Goal: Transaction & Acquisition: Obtain resource

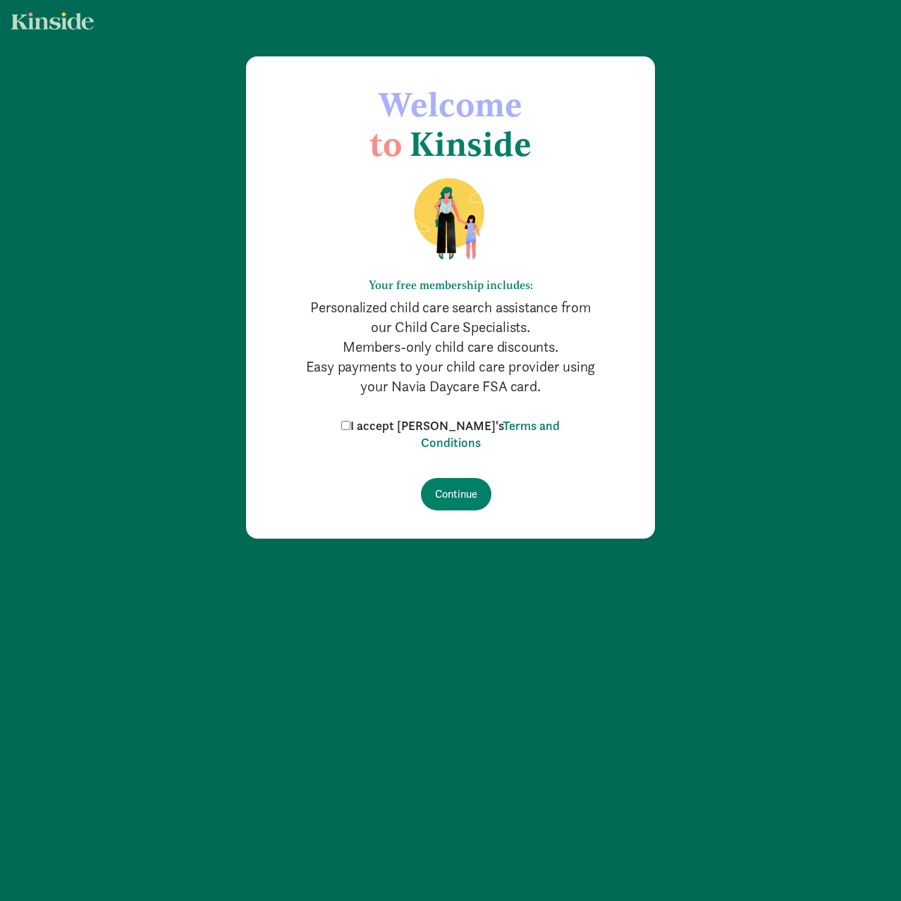
click at [351, 428] on input "I accept [PERSON_NAME]'s Terms and Conditions" at bounding box center [345, 425] width 9 height 9
checkbox input "true"
click at [456, 501] on input "Continue" at bounding box center [456, 494] width 71 height 32
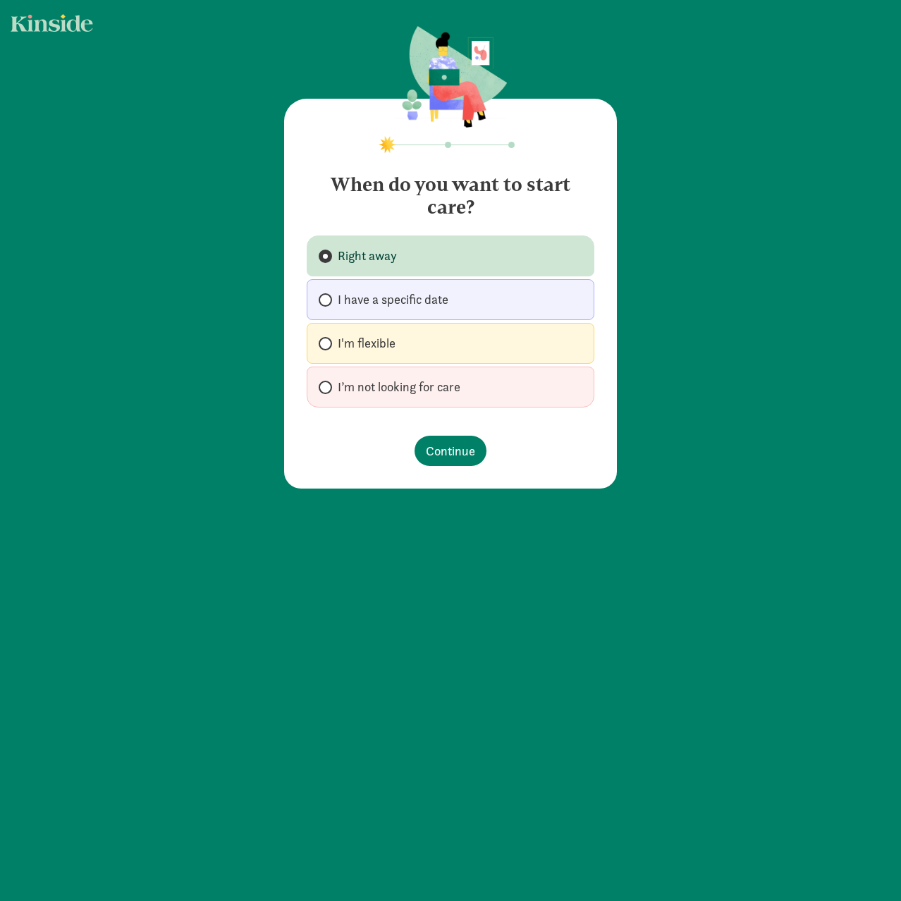
click at [324, 296] on span at bounding box center [325, 299] width 13 height 13
click at [324, 296] on input "I have a specific date" at bounding box center [323, 300] width 9 height 9
radio input "true"
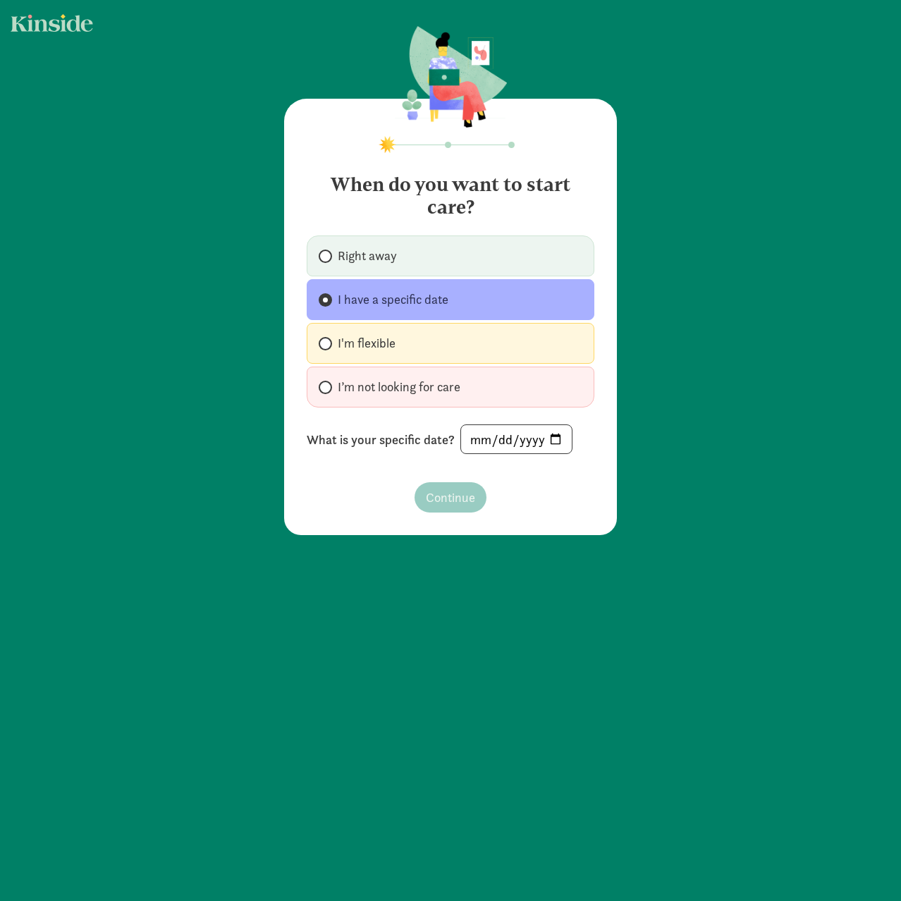
click at [324, 331] on label "I'm flexible" at bounding box center [451, 343] width 288 height 41
click at [324, 339] on input "I'm flexible" at bounding box center [323, 343] width 9 height 9
radio input "true"
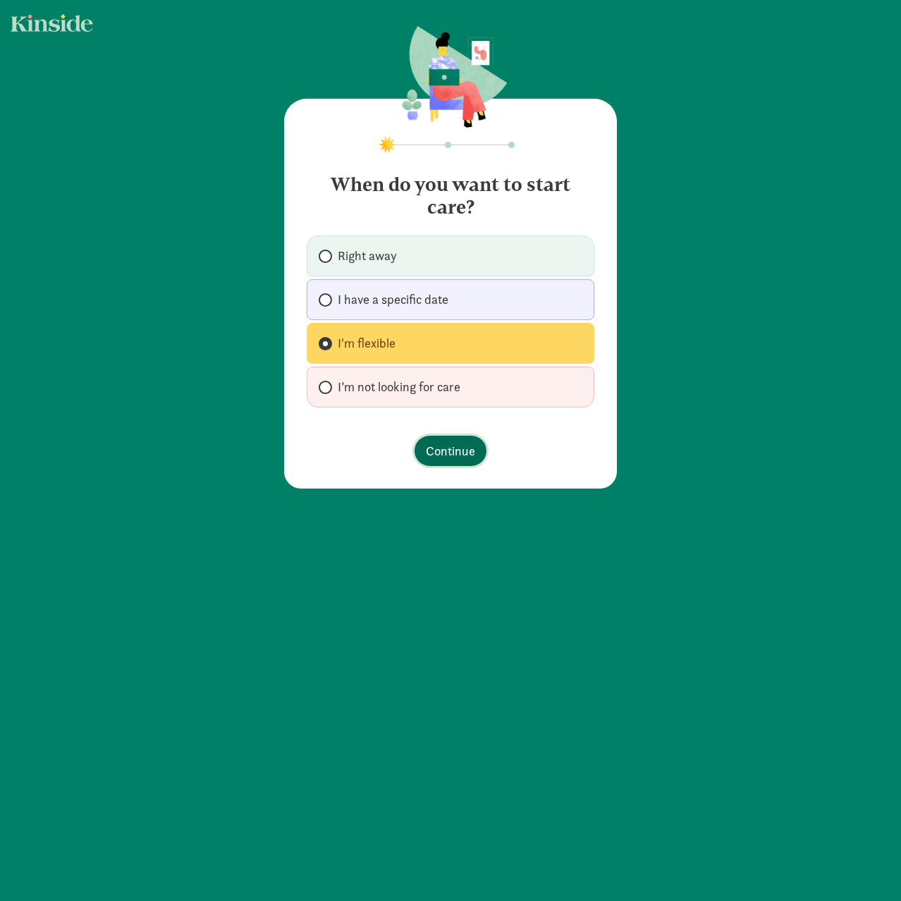
click at [438, 447] on span "Continue" at bounding box center [450, 450] width 49 height 19
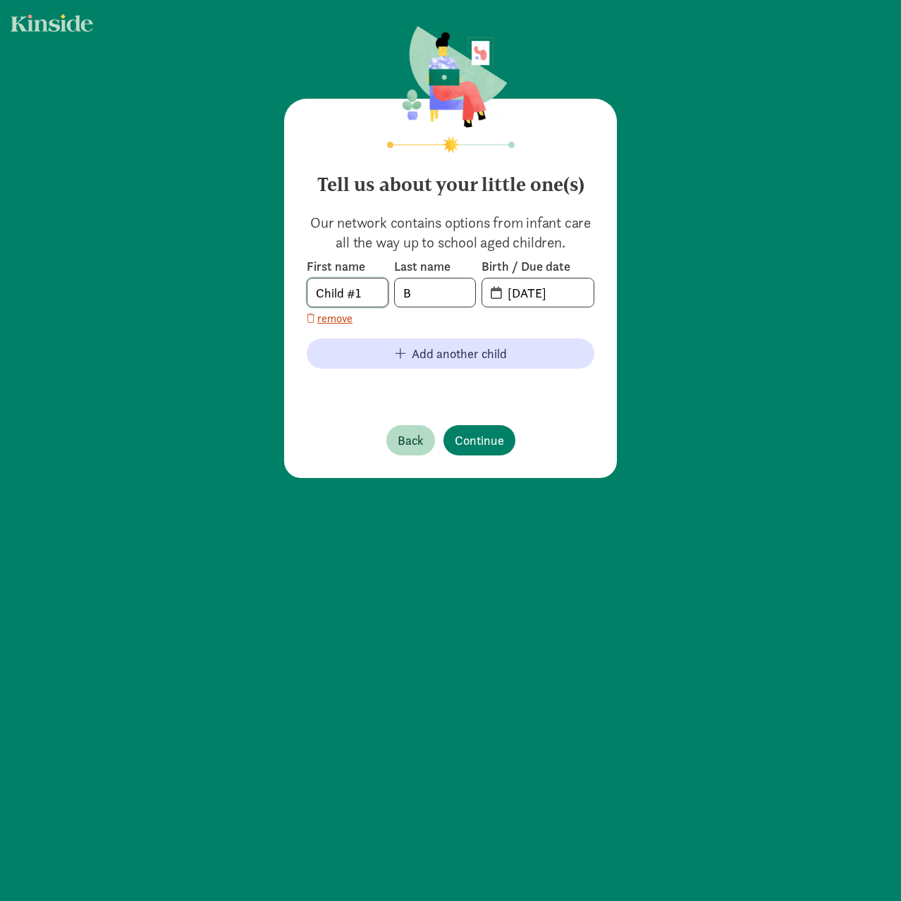
drag, startPoint x: 343, startPoint y: 287, endPoint x: 358, endPoint y: 276, distance: 18.2
click at [343, 287] on input "Child #1" at bounding box center [347, 293] width 80 height 28
drag, startPoint x: 362, startPoint y: 300, endPoint x: 259, endPoint y: 304, distance: 103.0
click at [259, 304] on div "Tell us about your little one(s) Our network contains options from infant care …" at bounding box center [450, 253] width 901 height 506
type input "[PERSON_NAME]"
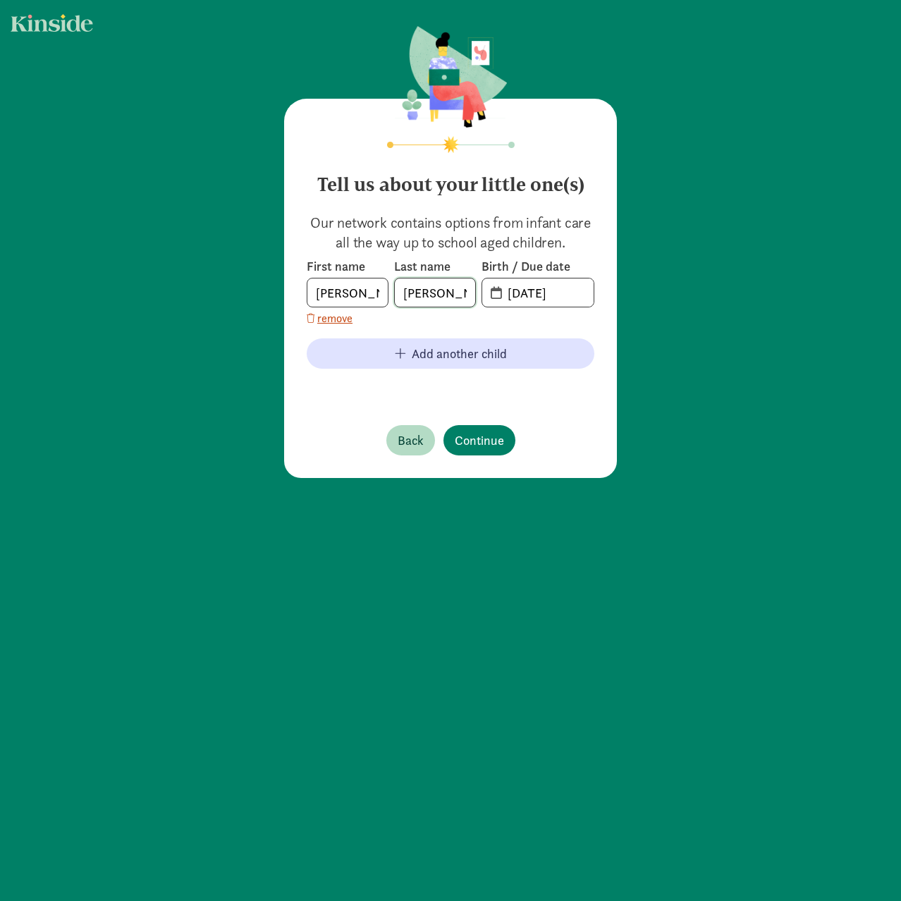
type input "[PERSON_NAME]"
click at [554, 294] on input "[DATE]" at bounding box center [546, 293] width 95 height 28
drag, startPoint x: 587, startPoint y: 293, endPoint x: 498, endPoint y: 299, distance: 89.8
click at [499, 299] on input "[DATE]" at bounding box center [546, 293] width 95 height 28
type input "[DATE]"
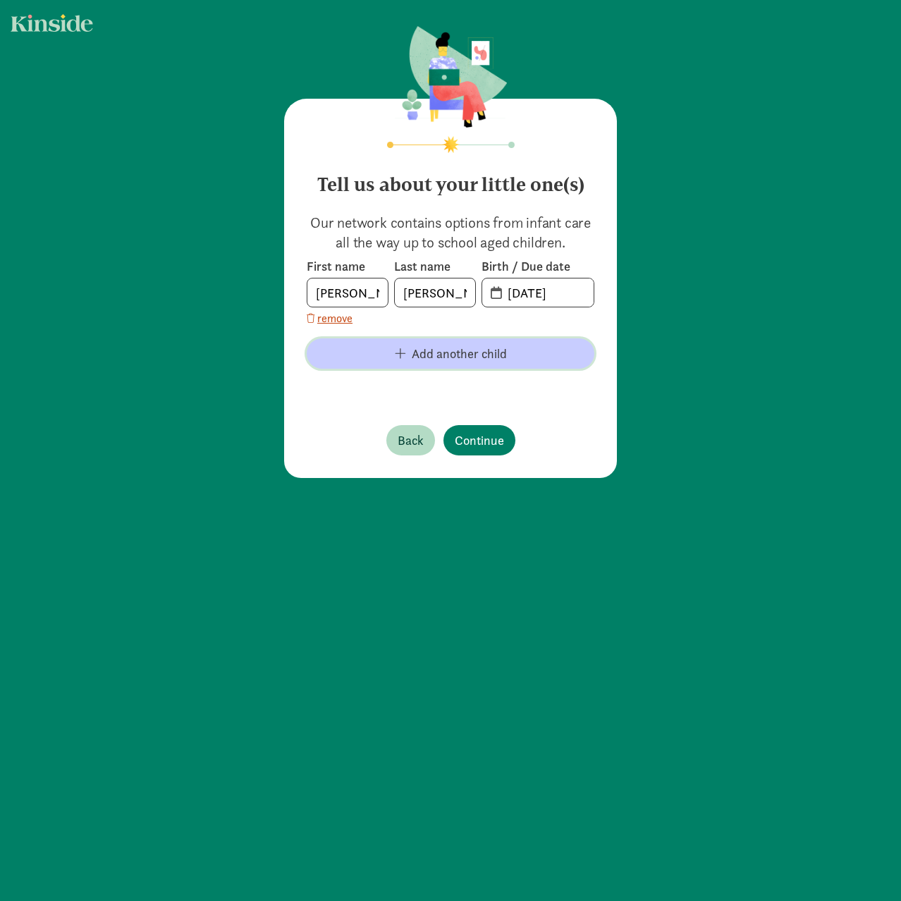
click at [439, 364] on button "Add another child" at bounding box center [451, 354] width 288 height 30
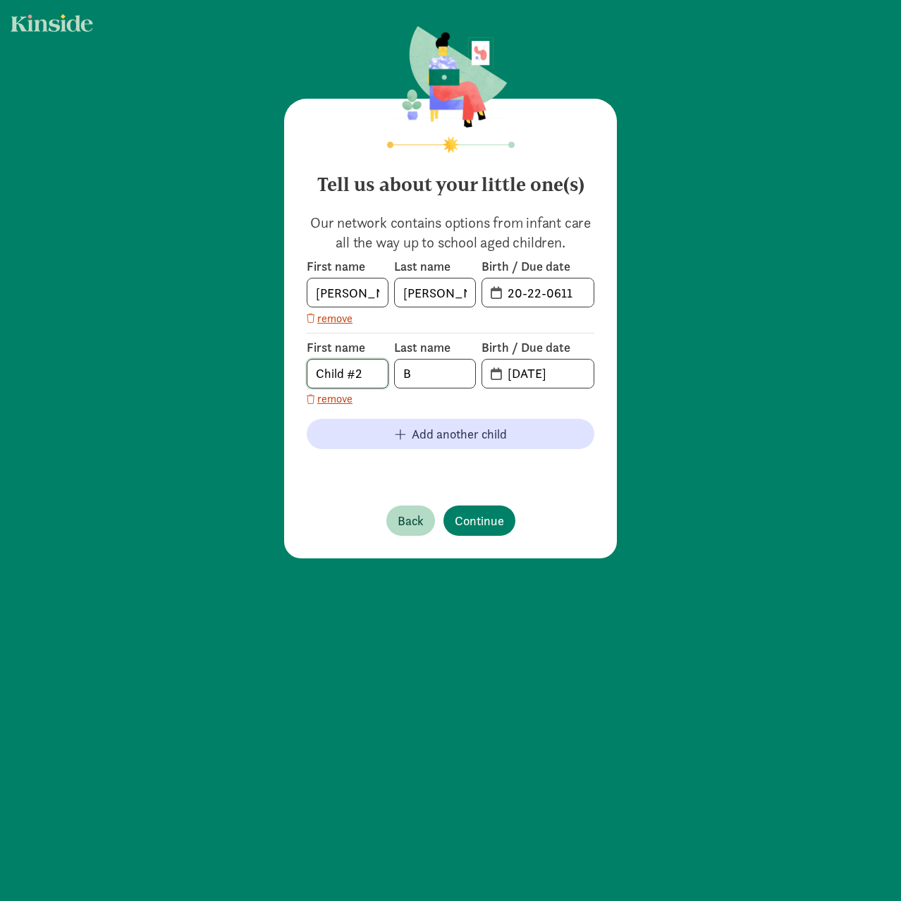
drag, startPoint x: 356, startPoint y: 383, endPoint x: 224, endPoint y: 365, distance: 133.1
click at [224, 365] on div "Tell us about your little one(s) Our network contains options from infant care …" at bounding box center [450, 293] width 901 height 587
type input "Silas"
type input "[PERSON_NAME]"
drag, startPoint x: 564, startPoint y: 375, endPoint x: 463, endPoint y: 379, distance: 101.6
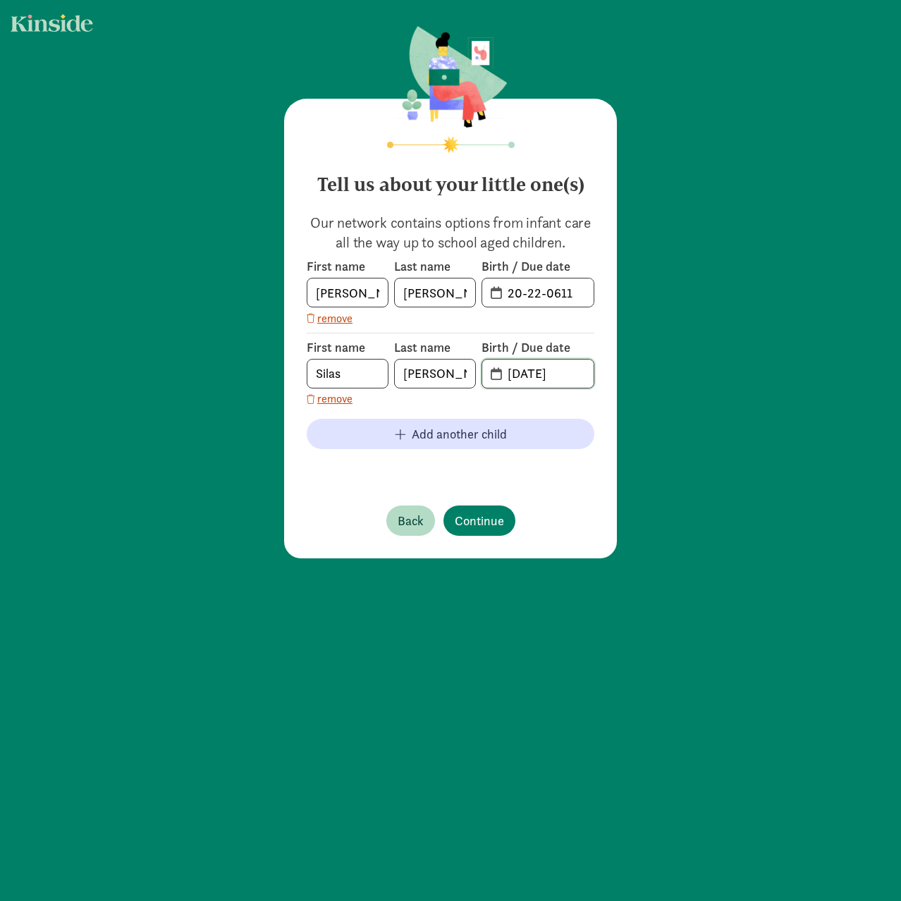
click at [464, 379] on div "First name [PERSON_NAME] Last name [PERSON_NAME] Birth / Due date [DATE]" at bounding box center [451, 363] width 288 height 49
drag, startPoint x: 565, startPoint y: 376, endPoint x: 590, endPoint y: 369, distance: 26.4
click at [559, 376] on input "[DATE]" at bounding box center [546, 374] width 95 height 28
type input "[DATE]"
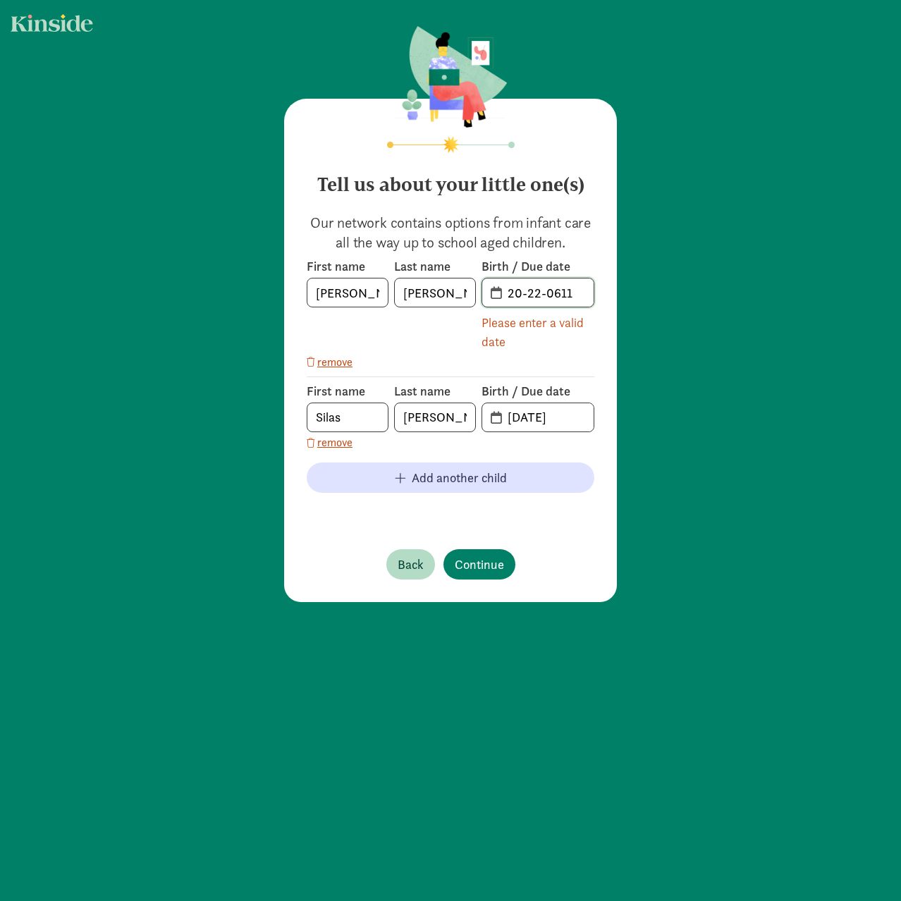
drag, startPoint x: 570, startPoint y: 292, endPoint x: 476, endPoint y: 291, distance: 93.8
click at [482, 291] on span "20-22-0611" at bounding box center [538, 293] width 113 height 30
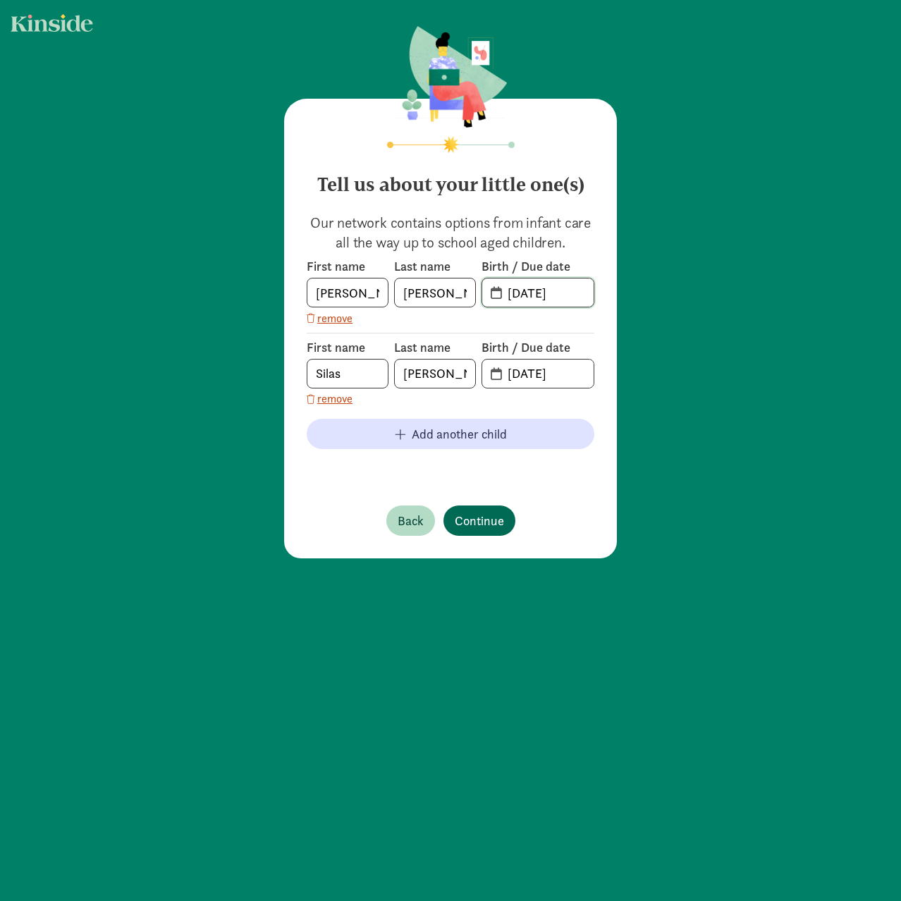
type input "[DATE]"
click at [469, 521] on div "Tell us about your little one(s) Our network contains options from infant care …" at bounding box center [450, 329] width 333 height 460
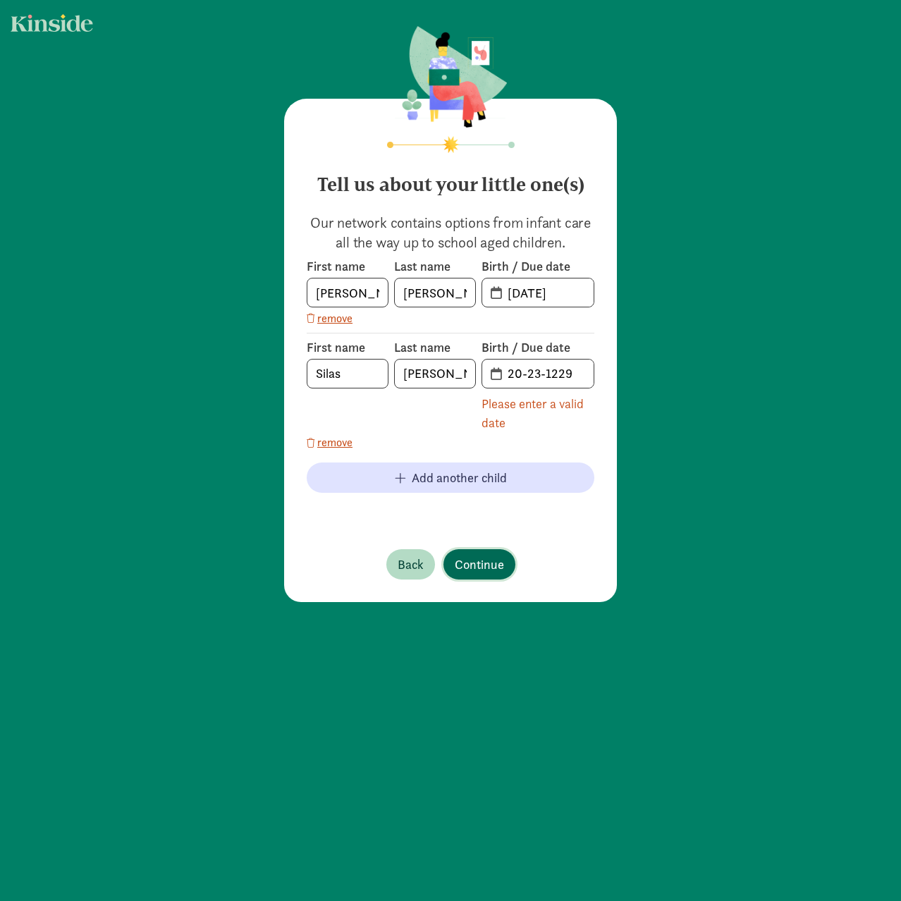
drag, startPoint x: 464, startPoint y: 563, endPoint x: 529, endPoint y: 444, distance: 135.7
click at [495, 508] on div "Tell us about your little one(s) Our network contains options from infant care …" at bounding box center [450, 351] width 333 height 504
drag, startPoint x: 559, startPoint y: 372, endPoint x: 467, endPoint y: 366, distance: 92.6
click at [467, 366] on div "First name [PERSON_NAME] Last name [PERSON_NAME] Birth / Due date 20-23-1229 Pl…" at bounding box center [451, 385] width 288 height 93
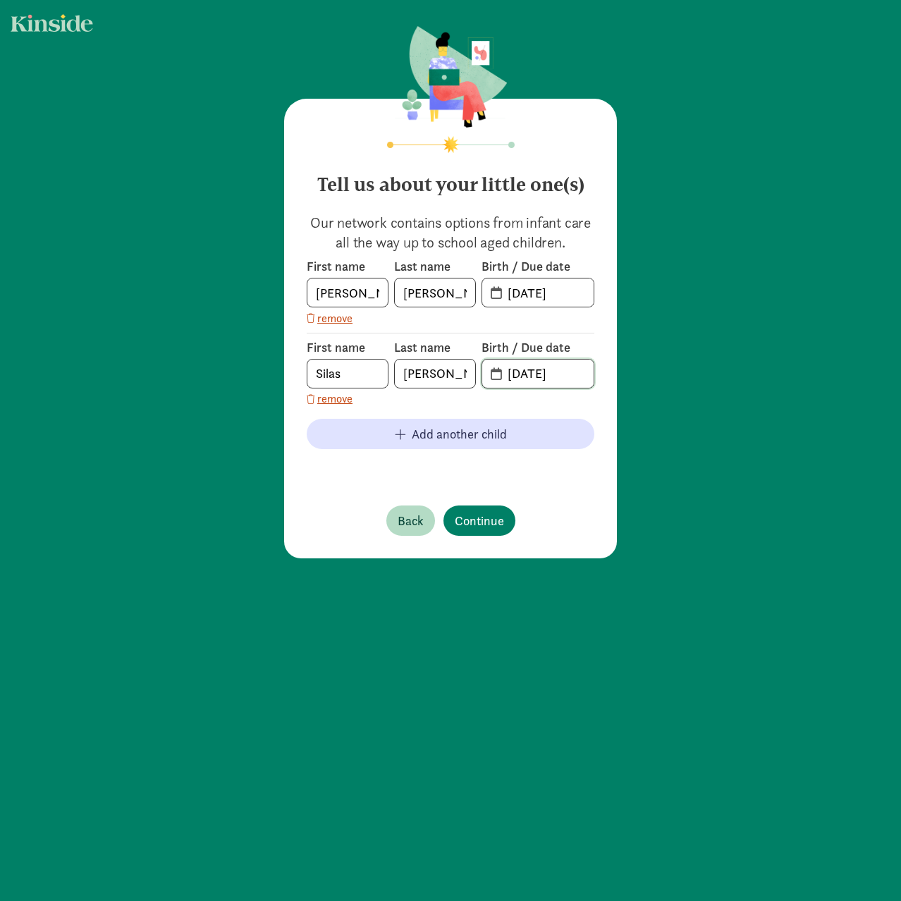
type input "[DATE]"
click at [544, 494] on div "Tell us about your little one(s) Our network contains options from infant care …" at bounding box center [450, 329] width 333 height 460
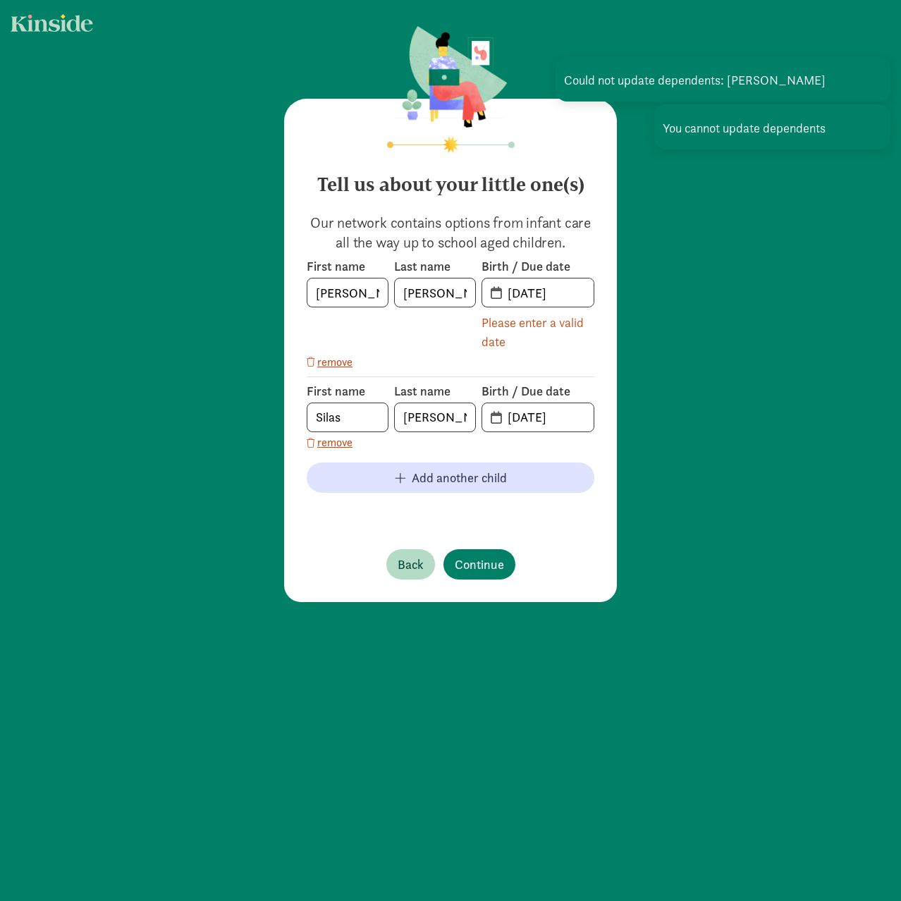
click at [560, 342] on div "Please enter a valid date" at bounding box center [538, 332] width 113 height 38
click at [471, 564] on span "Continue" at bounding box center [479, 564] width 49 height 19
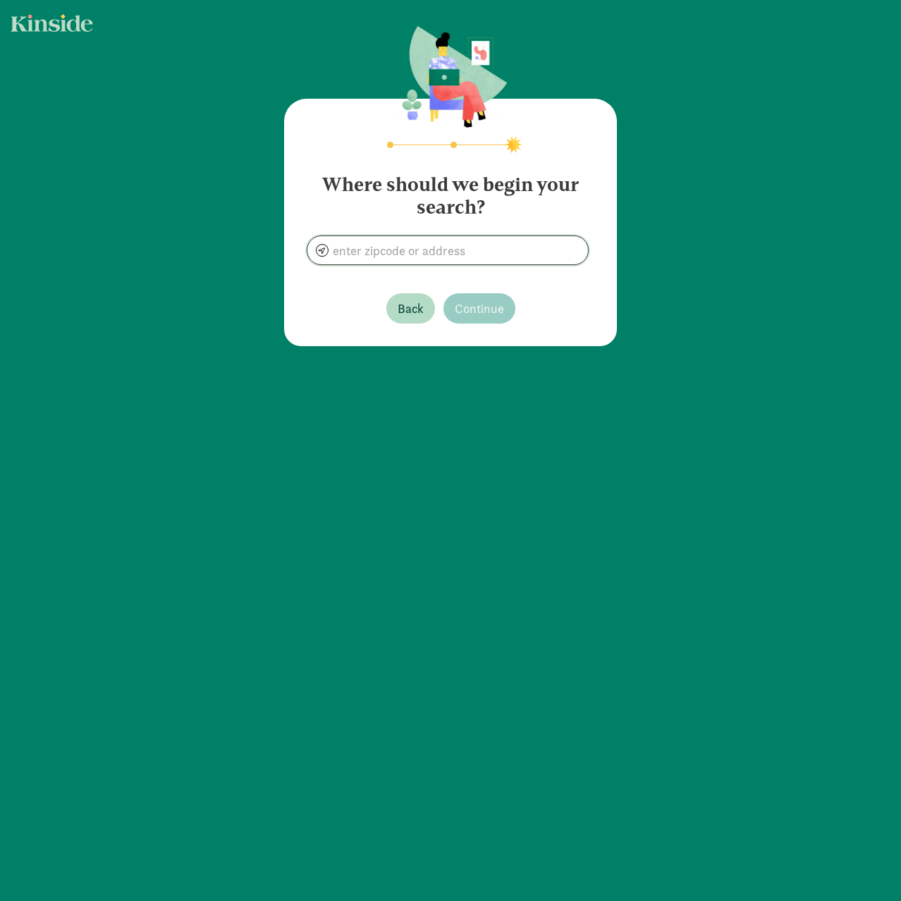
click at [477, 250] on input at bounding box center [447, 250] width 281 height 28
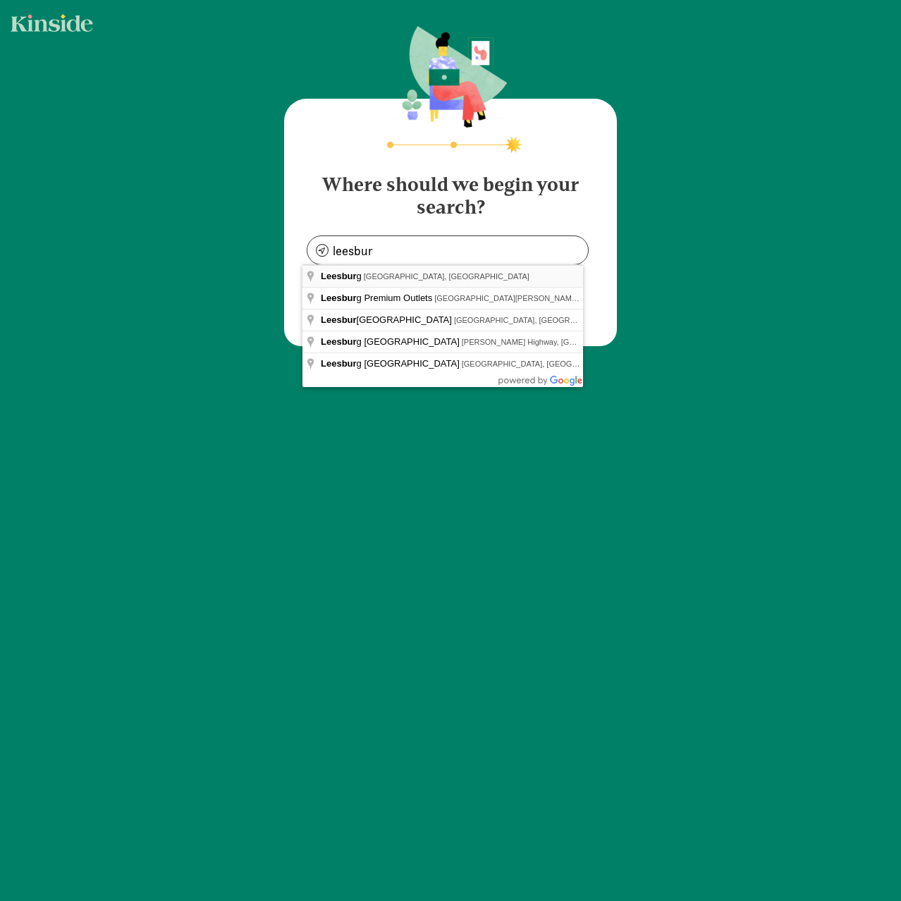
type input "[GEOGRAPHIC_DATA], [GEOGRAPHIC_DATA], [GEOGRAPHIC_DATA]"
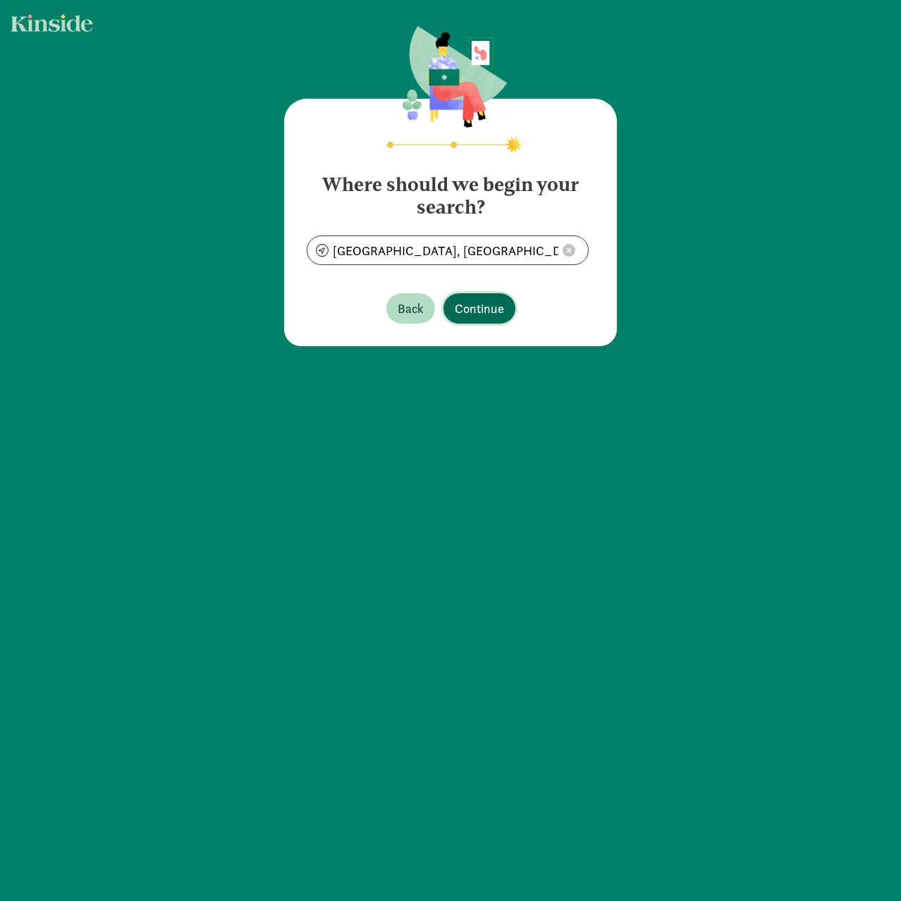
click at [480, 310] on span "Continue" at bounding box center [479, 308] width 49 height 19
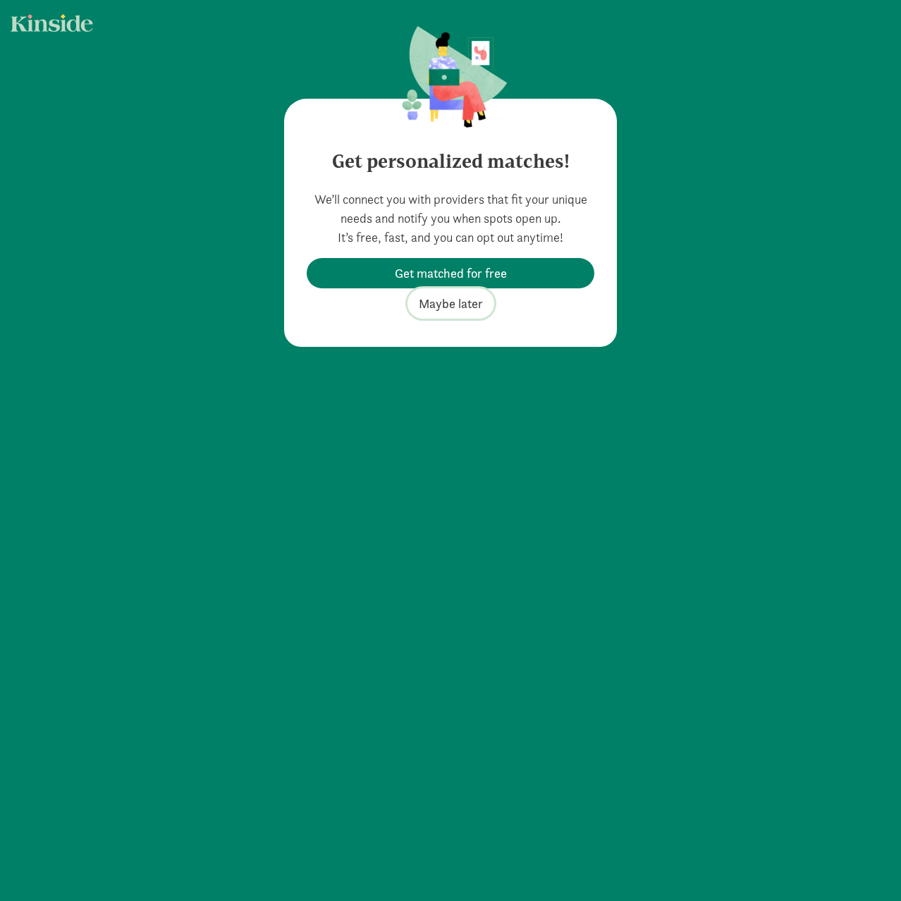
click at [446, 303] on span "Maybe later" at bounding box center [451, 303] width 64 height 19
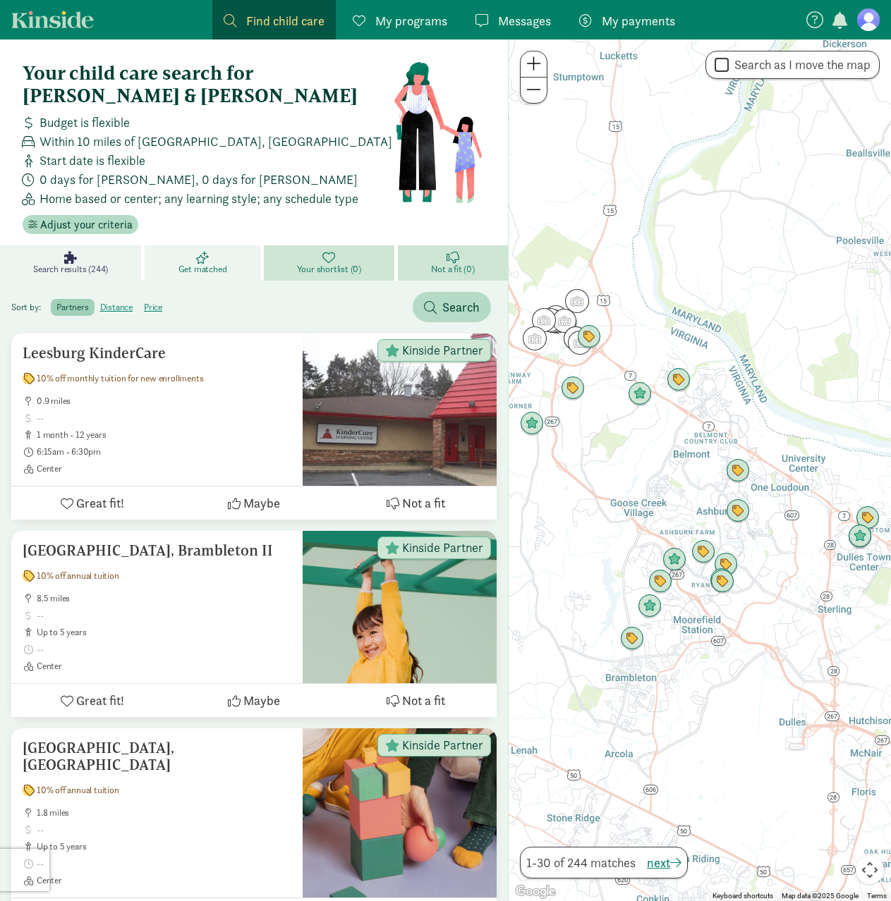
click at [214, 264] on span "Get matched" at bounding box center [202, 269] width 49 height 11
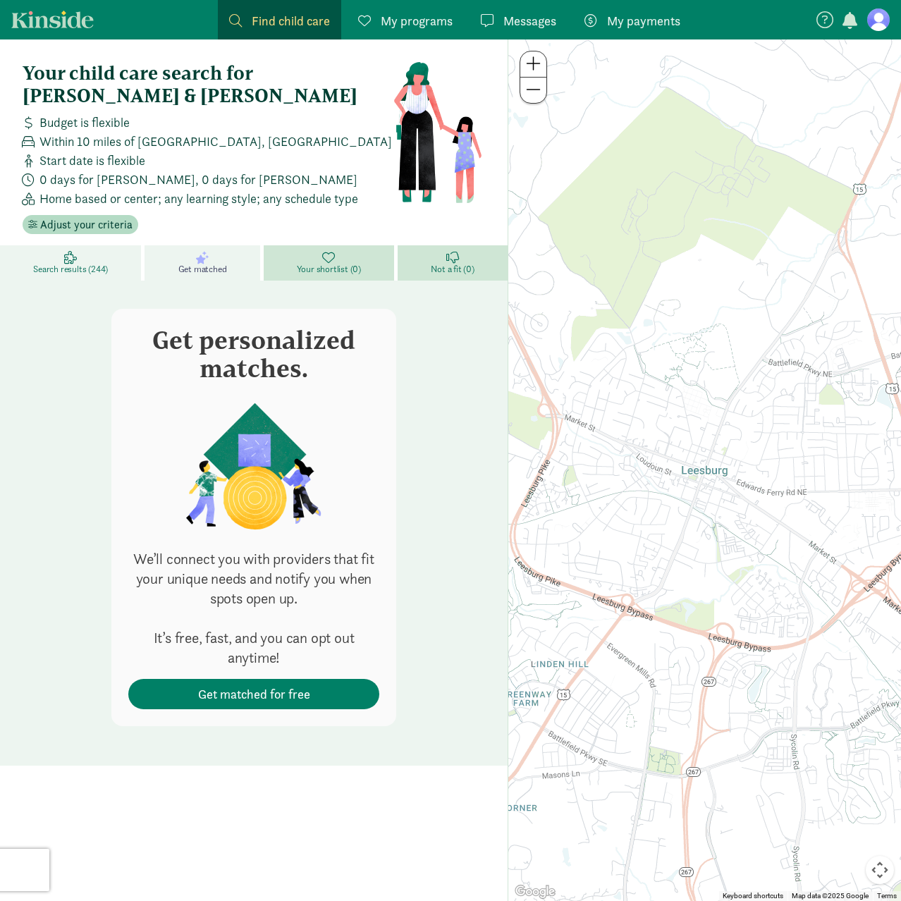
click at [66, 251] on icon at bounding box center [70, 257] width 13 height 13
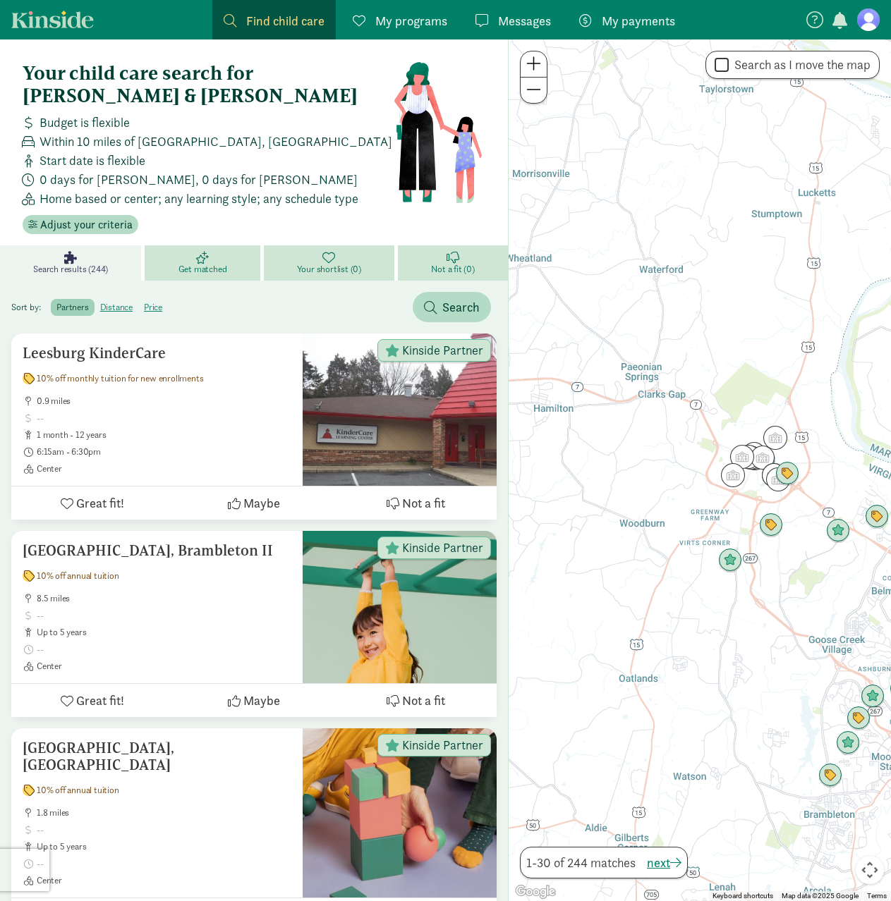
drag, startPoint x: 587, startPoint y: 529, endPoint x: 799, endPoint y: 678, distance: 259.6
click at [799, 678] on div at bounding box center [699, 470] width 382 height 862
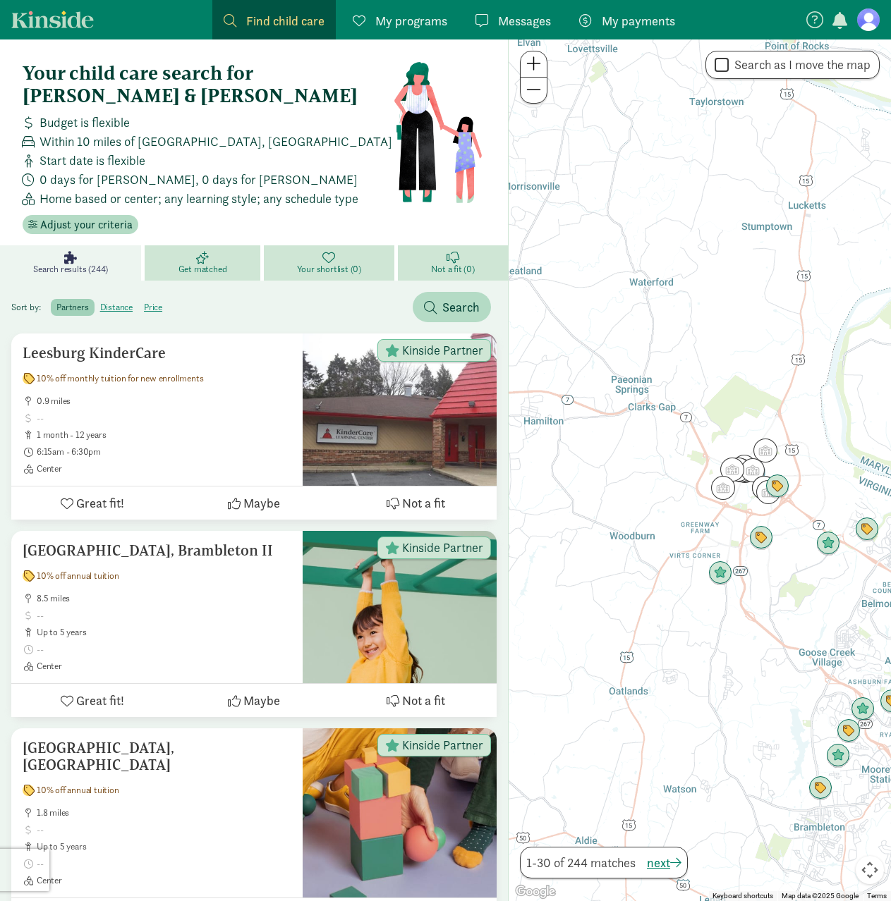
drag, startPoint x: 798, startPoint y: 657, endPoint x: 748, endPoint y: 648, distance: 50.1
click at [751, 654] on div at bounding box center [699, 470] width 382 height 862
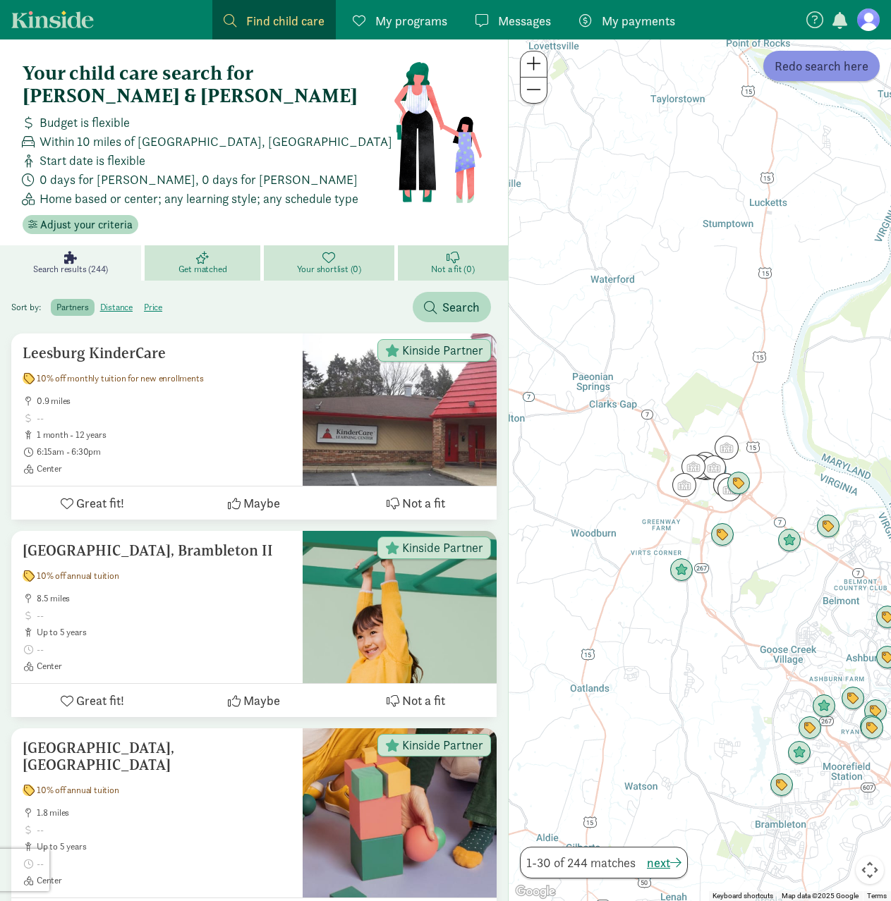
click at [796, 62] on span "Redo search here" at bounding box center [821, 65] width 94 height 19
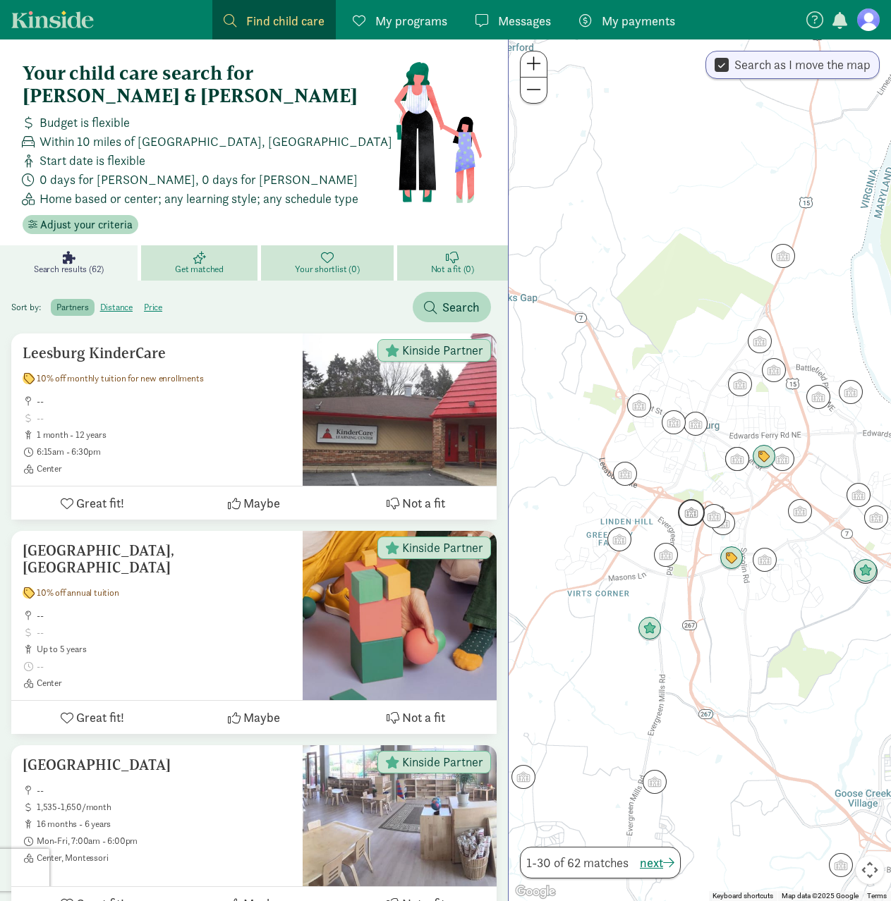
click at [685, 516] on img "Click to see details" at bounding box center [691, 513] width 38 height 38
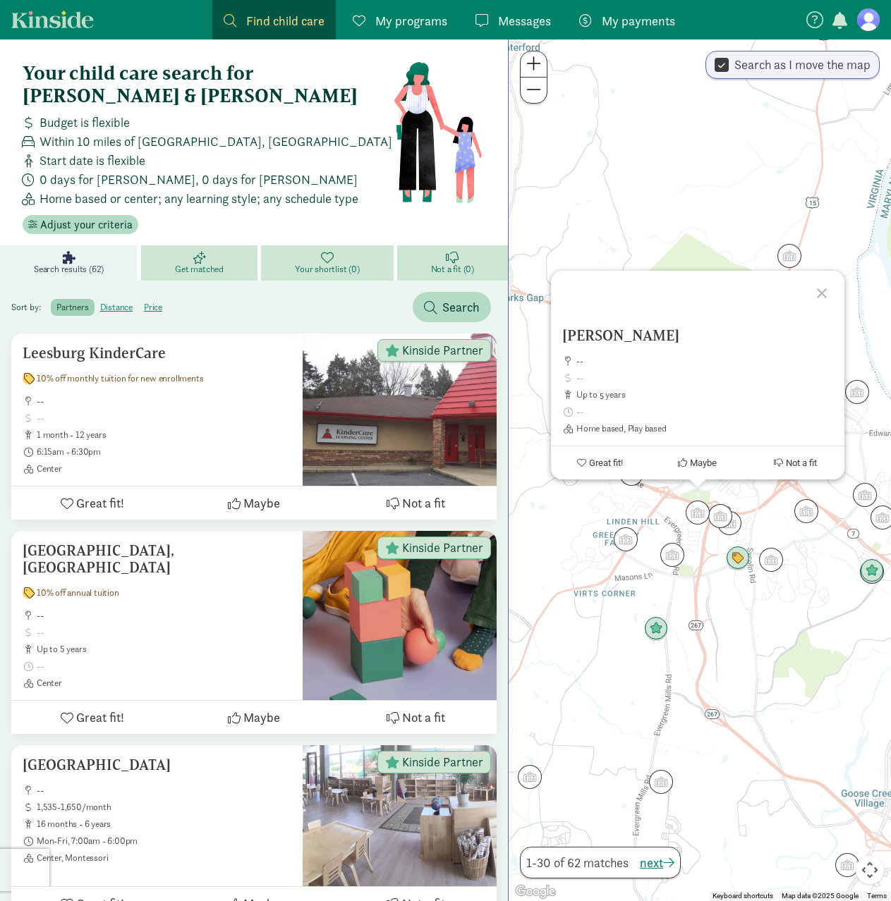
click at [827, 296] on div at bounding box center [823, 291] width 41 height 41
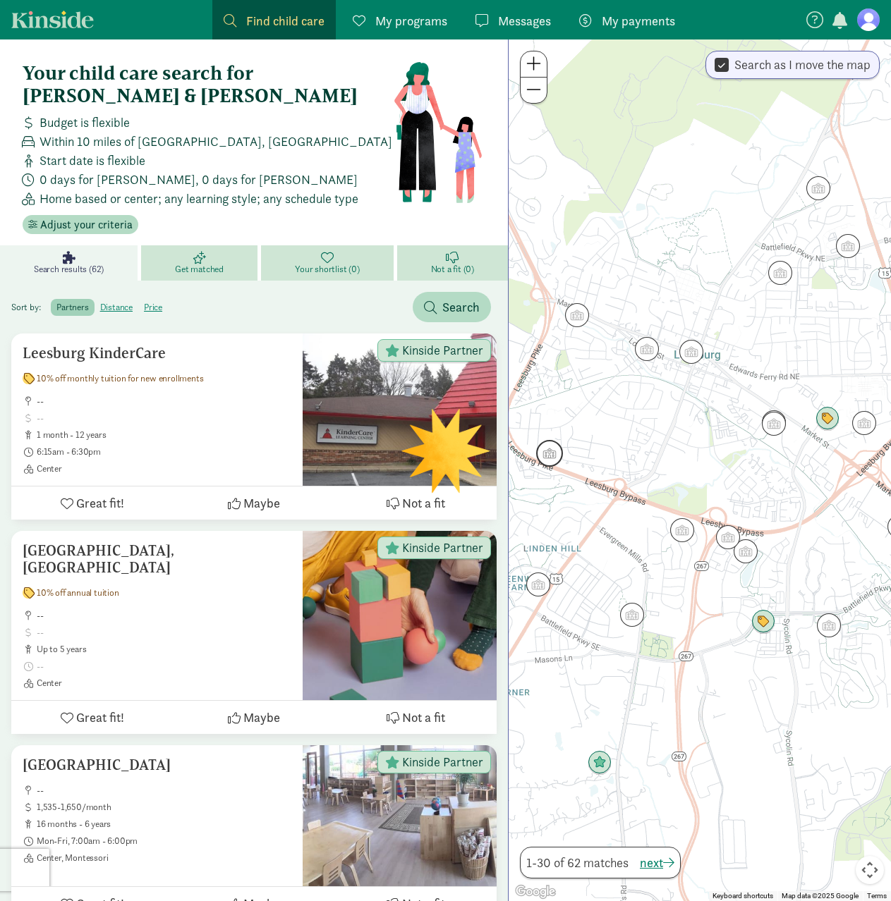
click at [549, 449] on img "Click to see details" at bounding box center [549, 453] width 38 height 38
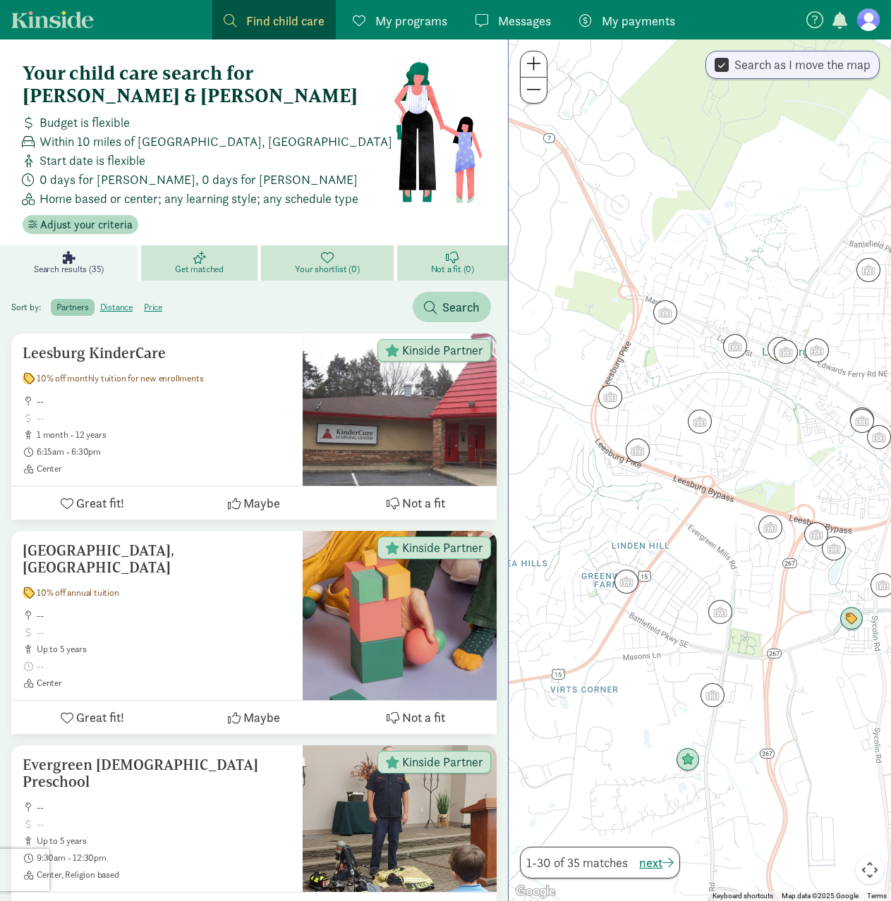
drag, startPoint x: 687, startPoint y: 526, endPoint x: 640, endPoint y: 525, distance: 46.6
click at [640, 525] on div "To navigate, press the arrow keys." at bounding box center [699, 470] width 382 height 862
click at [626, 585] on img "Click to see details" at bounding box center [625, 582] width 38 height 38
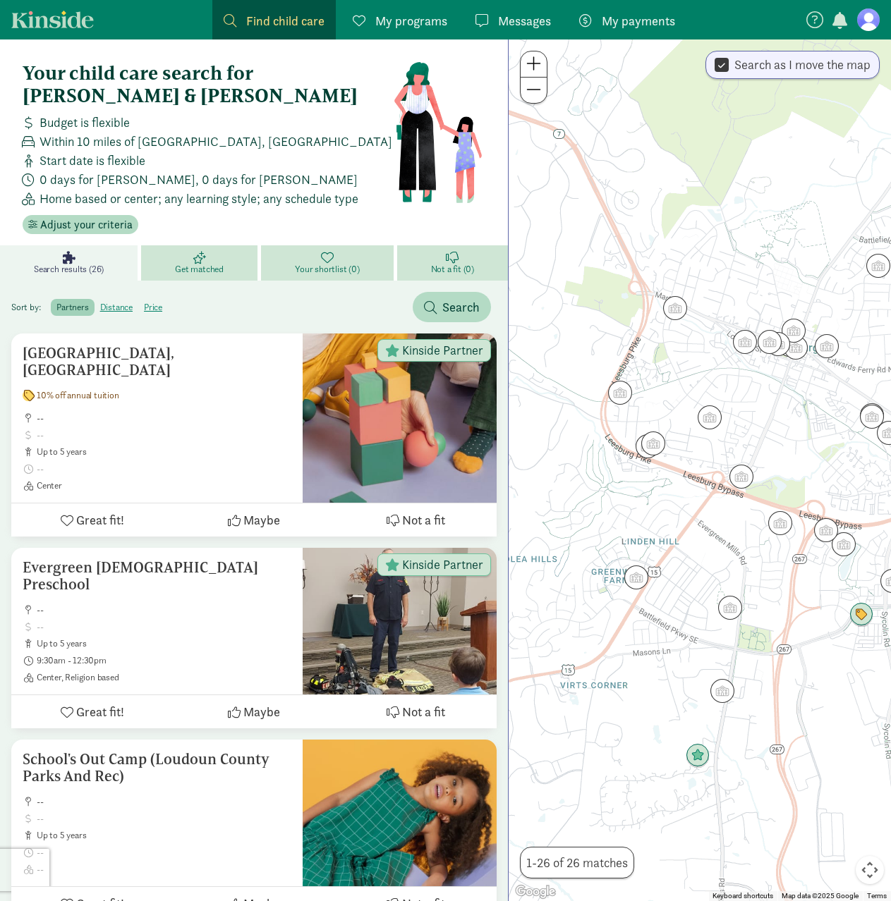
drag, startPoint x: 744, startPoint y: 637, endPoint x: 667, endPoint y: 635, distance: 76.9
click at [667, 635] on div "To navigate, press the arrow keys." at bounding box center [699, 470] width 382 height 862
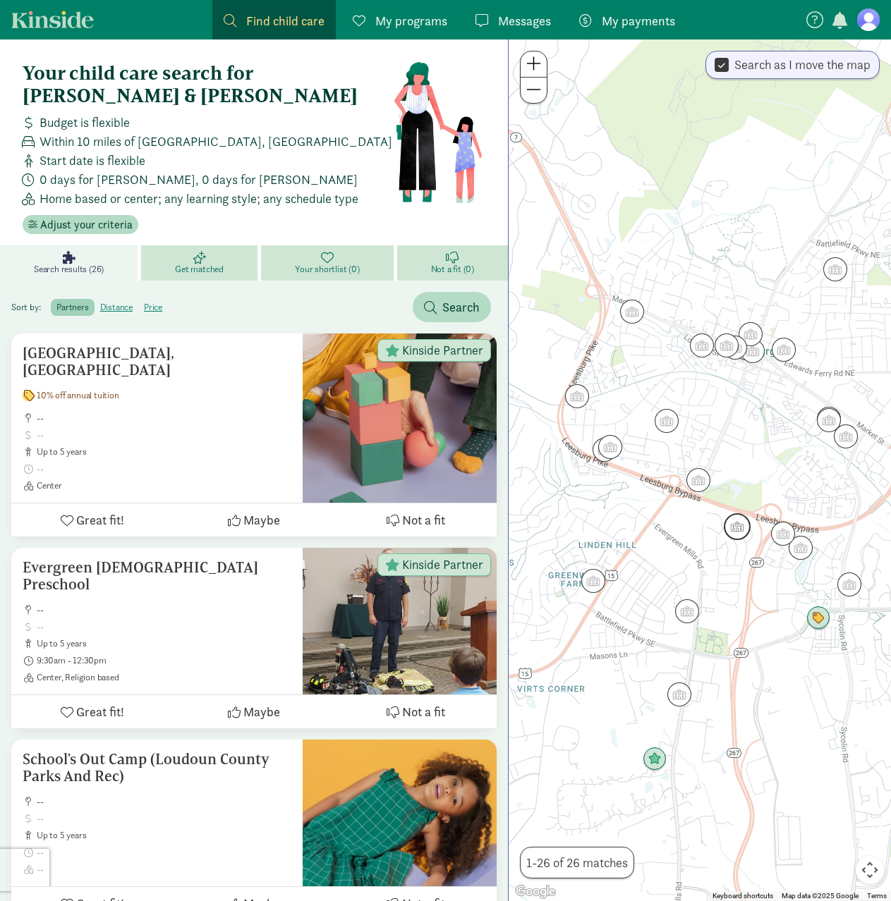
click at [738, 532] on img "Click to see details" at bounding box center [737, 527] width 38 height 38
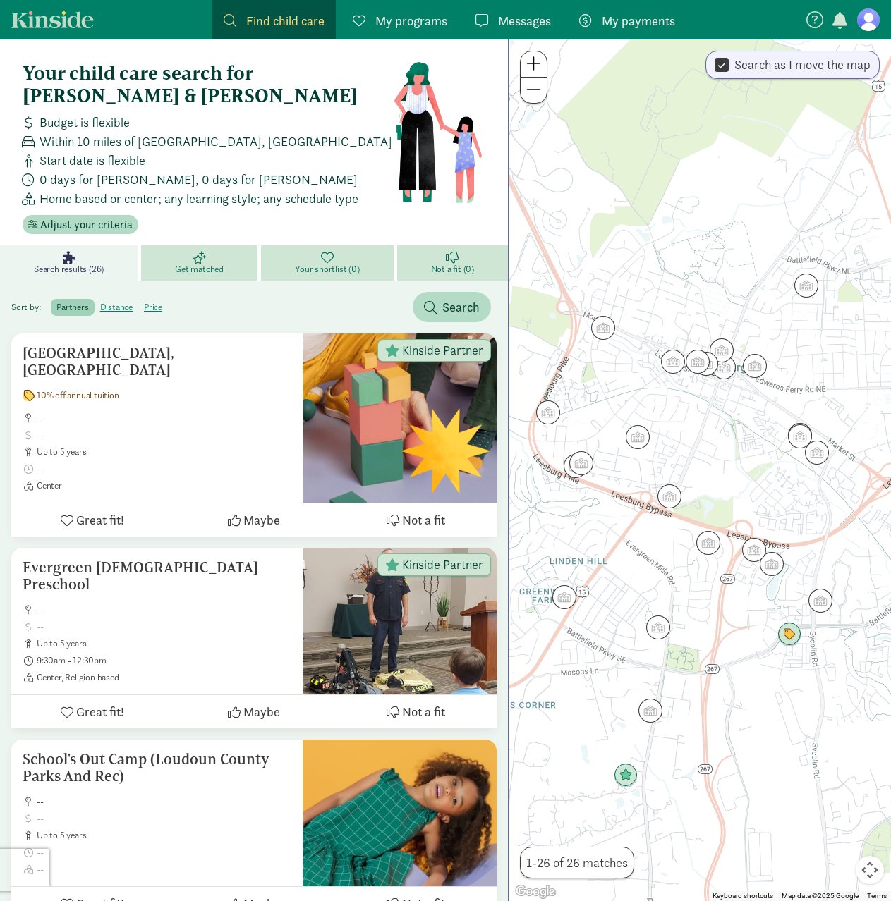
drag, startPoint x: 705, startPoint y: 590, endPoint x: 714, endPoint y: 609, distance: 21.1
click at [714, 610] on div at bounding box center [699, 470] width 382 height 862
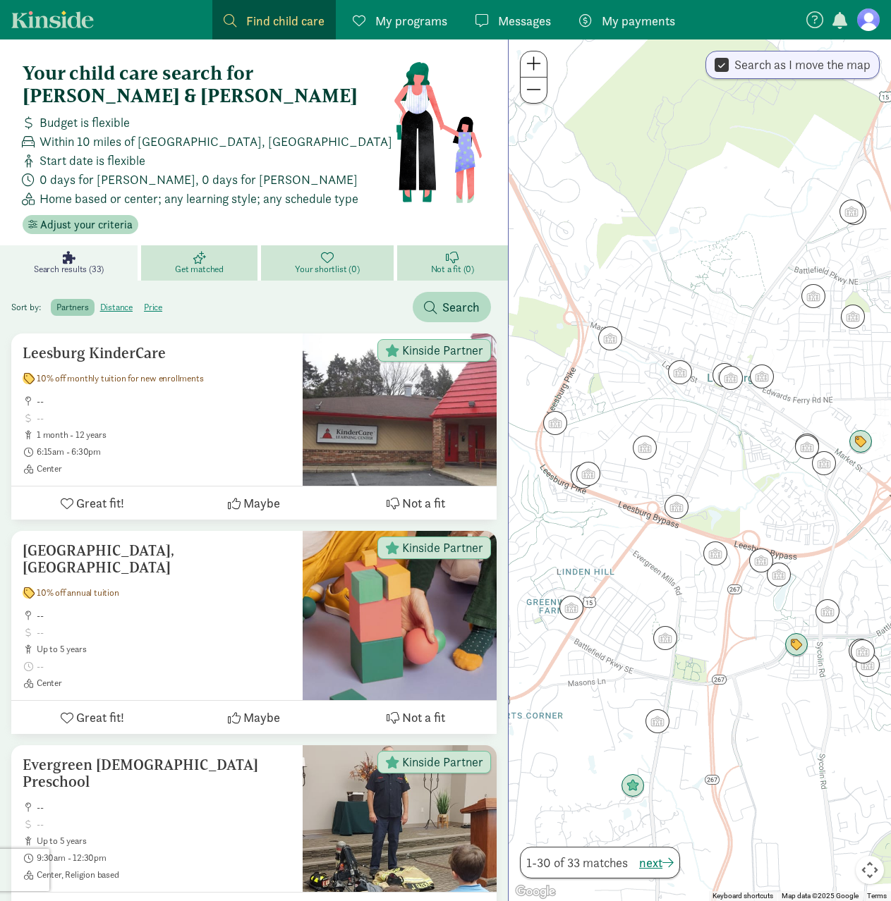
click at [676, 522] on img "Click to see details" at bounding box center [676, 506] width 35 height 35
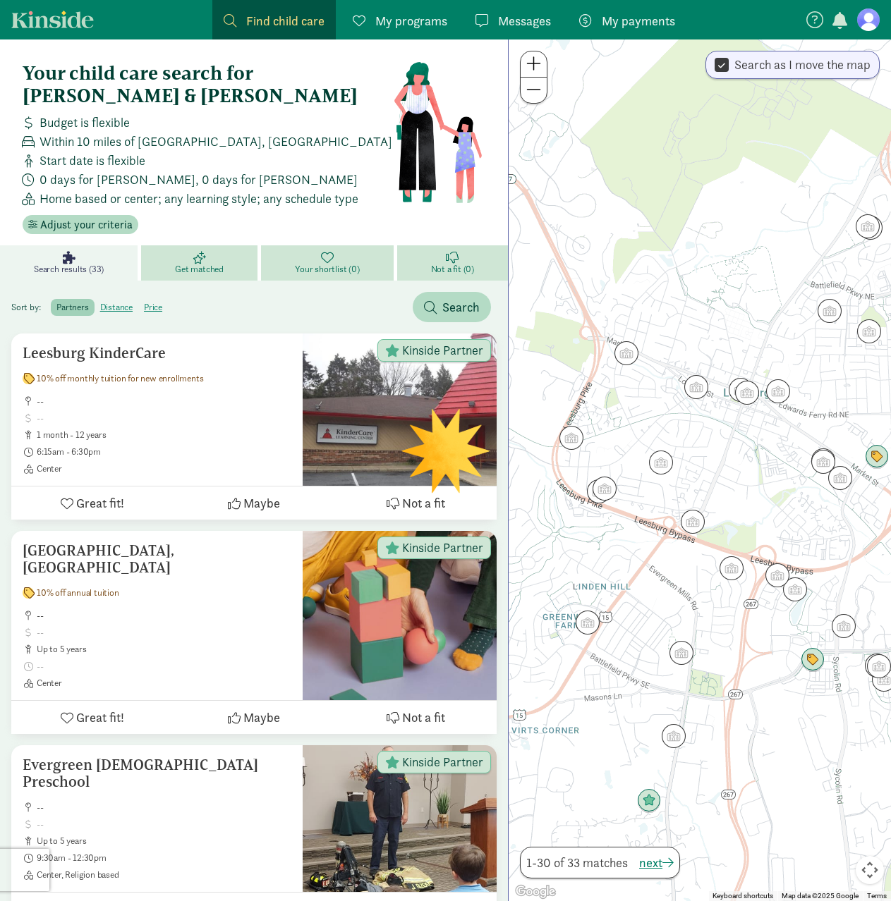
drag, startPoint x: 664, startPoint y: 553, endPoint x: 659, endPoint y: 568, distance: 15.4
click at [658, 571] on div "To navigate, press the arrow keys." at bounding box center [699, 470] width 382 height 862
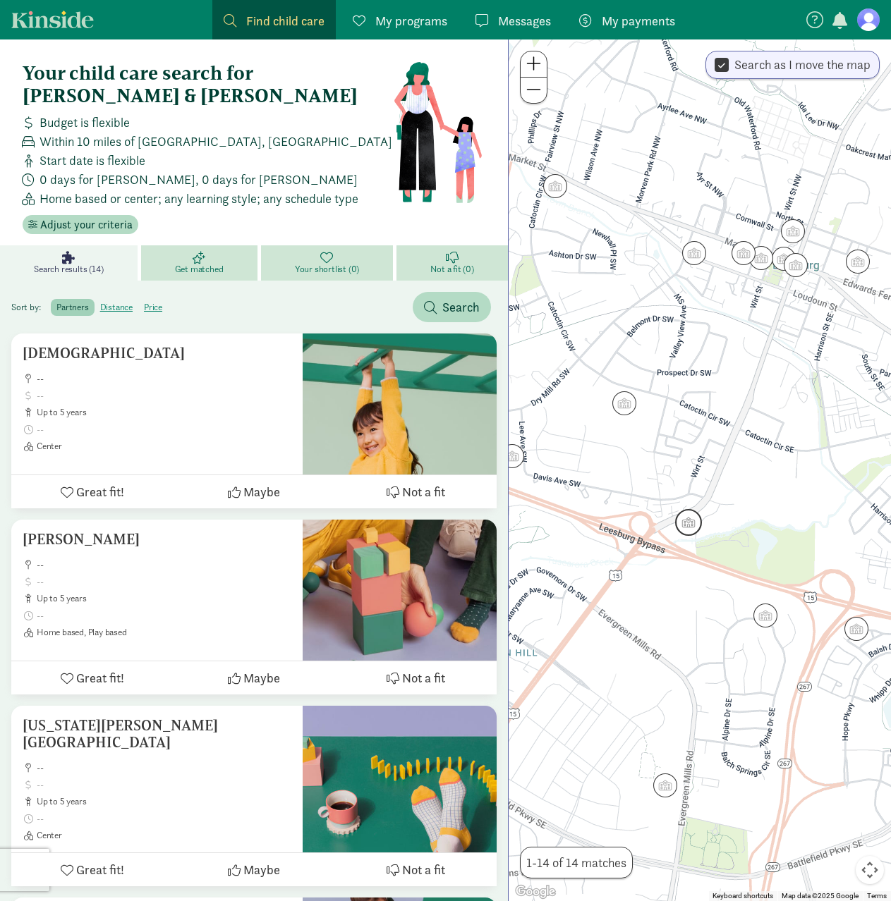
click at [683, 514] on img "Click to see details" at bounding box center [688, 523] width 38 height 38
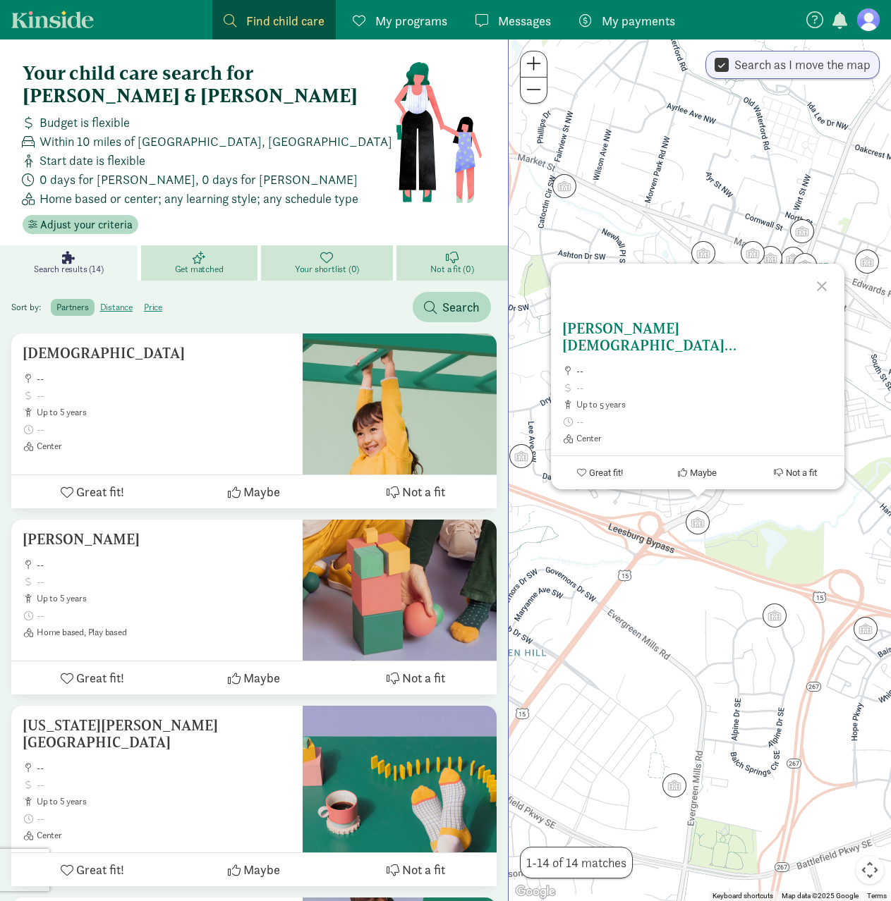
click at [592, 474] on span "Great fit!" at bounding box center [606, 473] width 34 height 11
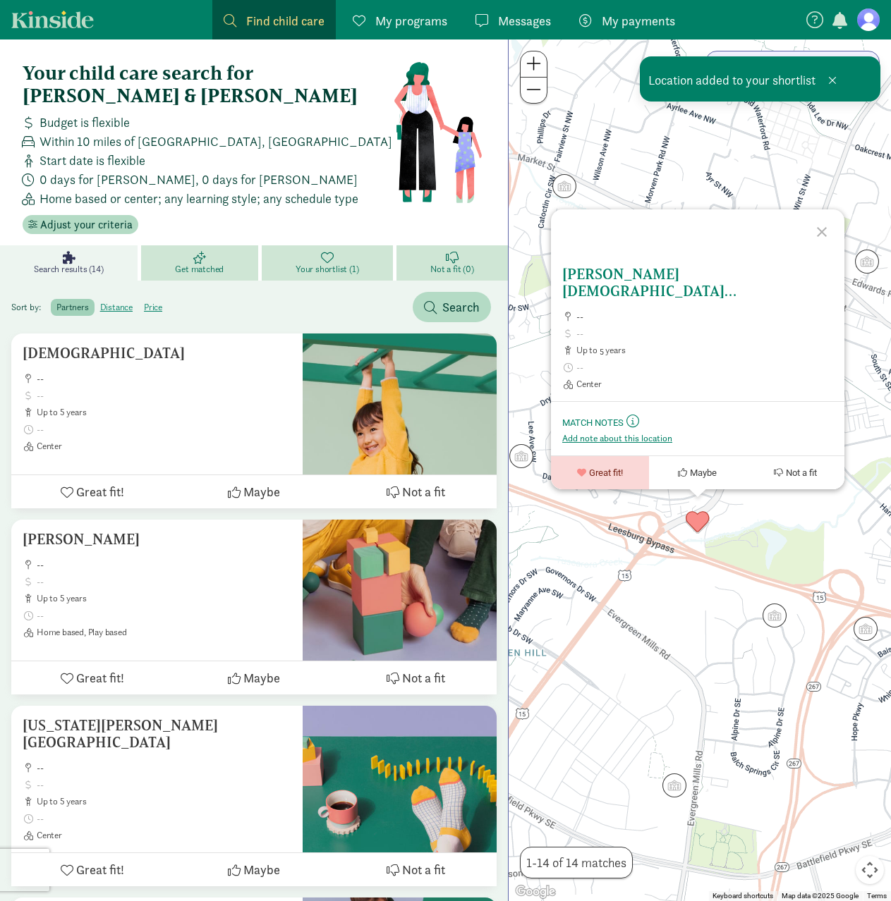
click at [677, 287] on h5 "[PERSON_NAME][DEMOGRAPHIC_DATA][GEOGRAPHIC_DATA]" at bounding box center [697, 283] width 271 height 34
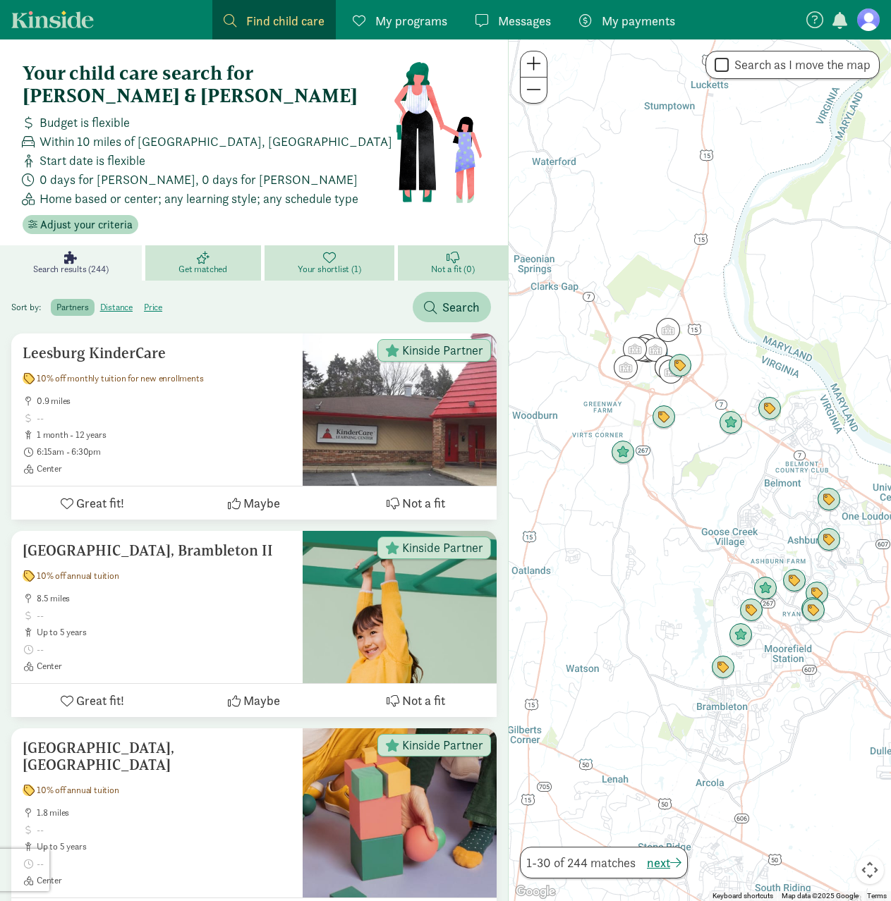
drag, startPoint x: 585, startPoint y: 468, endPoint x: 678, endPoint y: 497, distance: 97.0
click at [678, 497] on div at bounding box center [699, 470] width 382 height 862
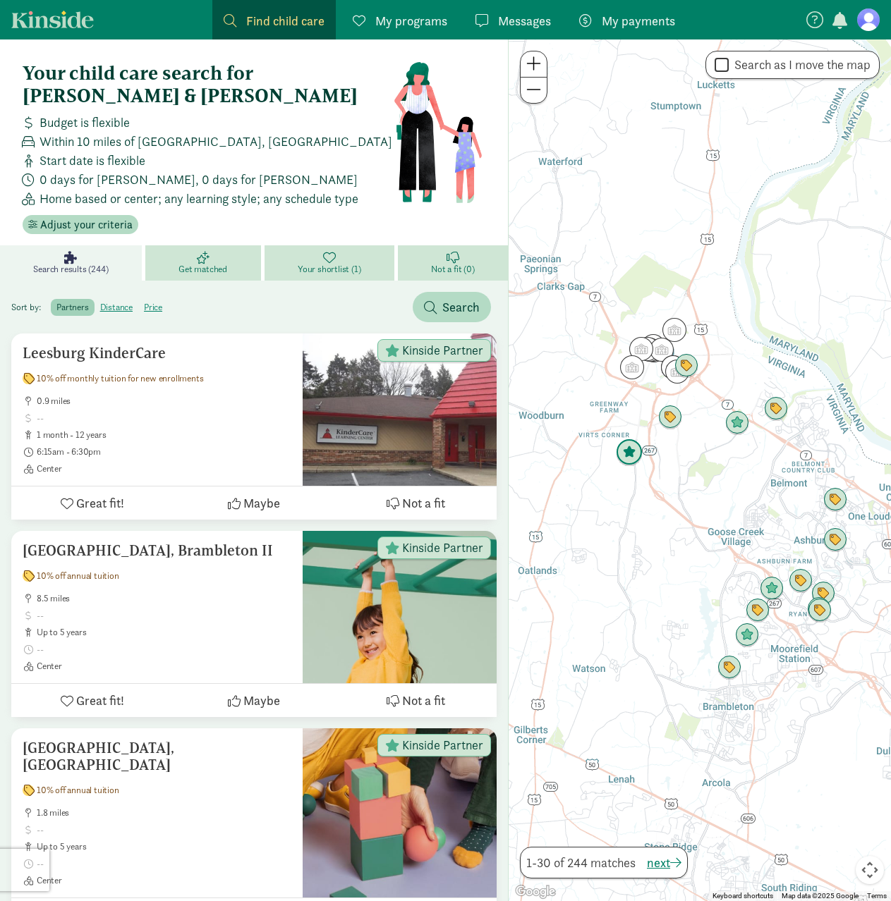
click at [632, 440] on img "Click to see details" at bounding box center [629, 453] width 38 height 38
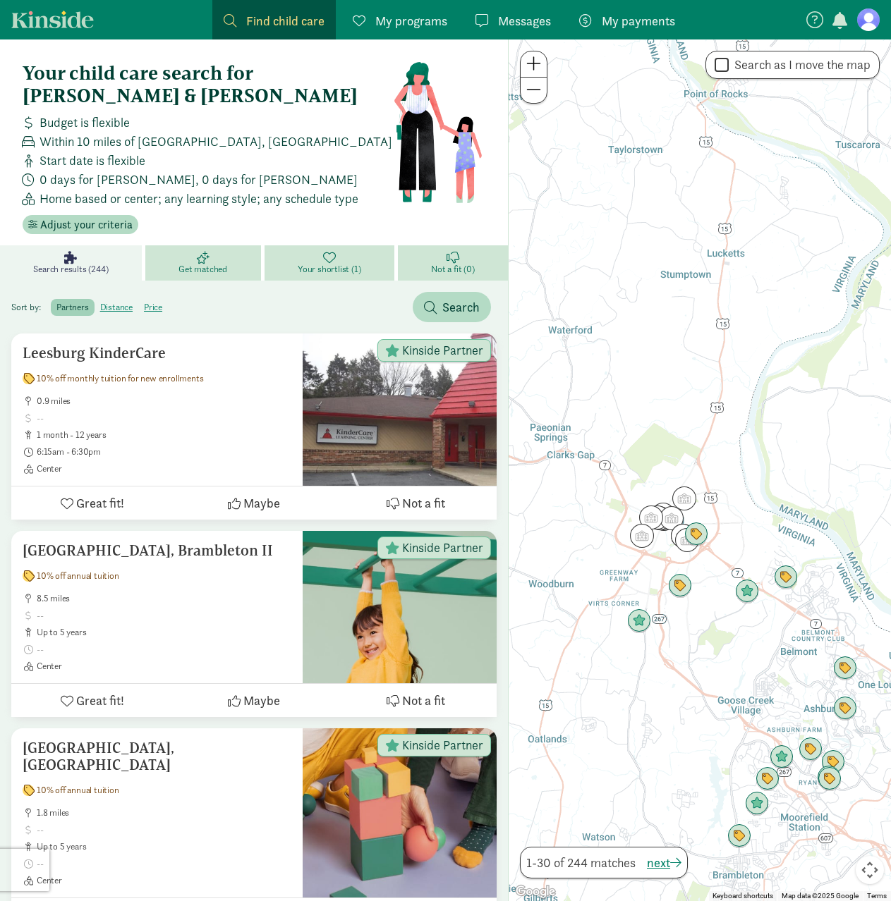
drag, startPoint x: 688, startPoint y: 537, endPoint x: 630, endPoint y: 709, distance: 181.8
click at [630, 709] on div "To navigate, press the arrow keys." at bounding box center [699, 470] width 382 height 862
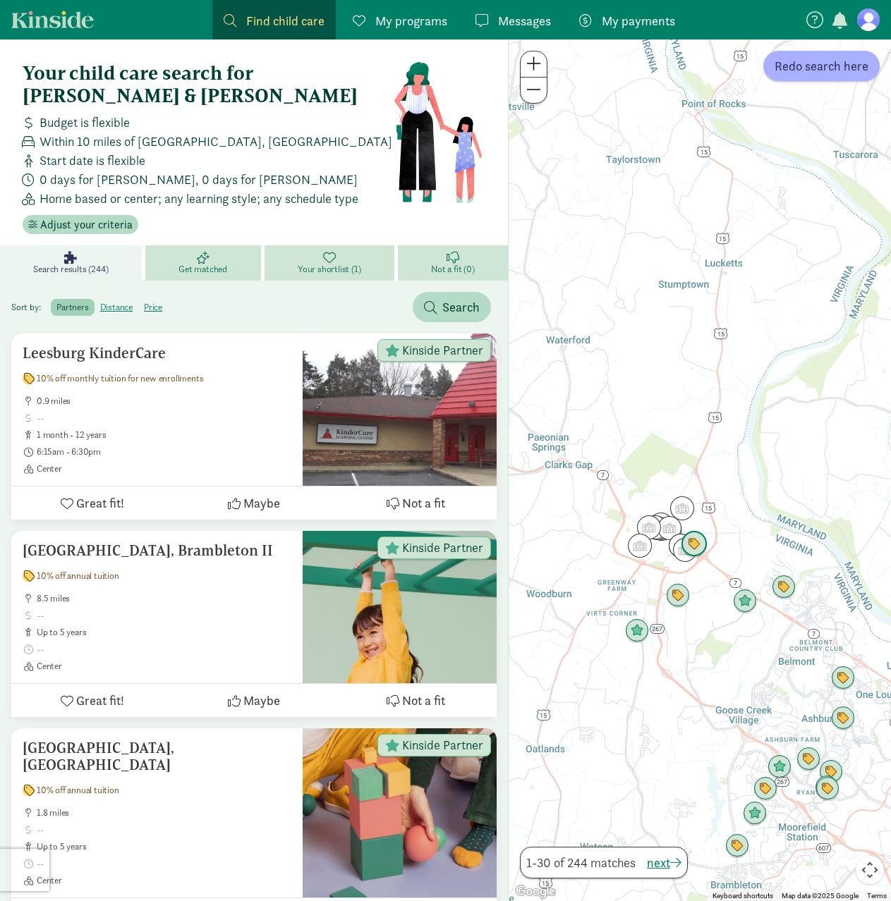
click at [694, 547] on img "Click to see details" at bounding box center [694, 544] width 38 height 38
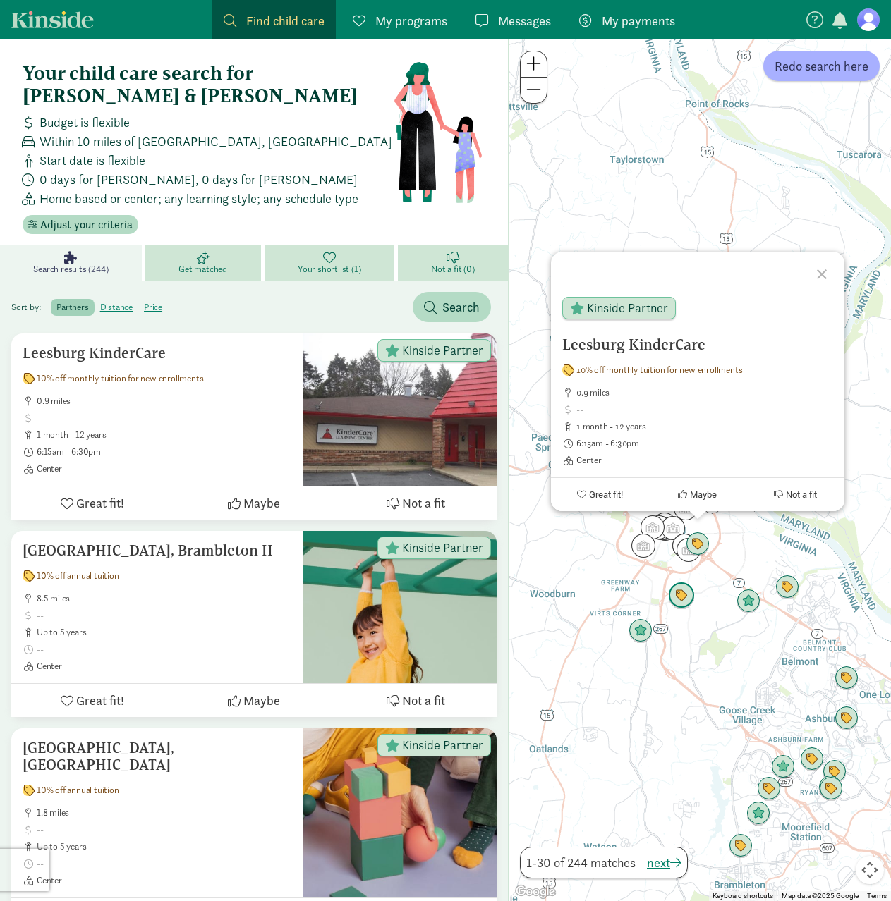
click at [684, 599] on img "Click to see details" at bounding box center [681, 596] width 38 height 38
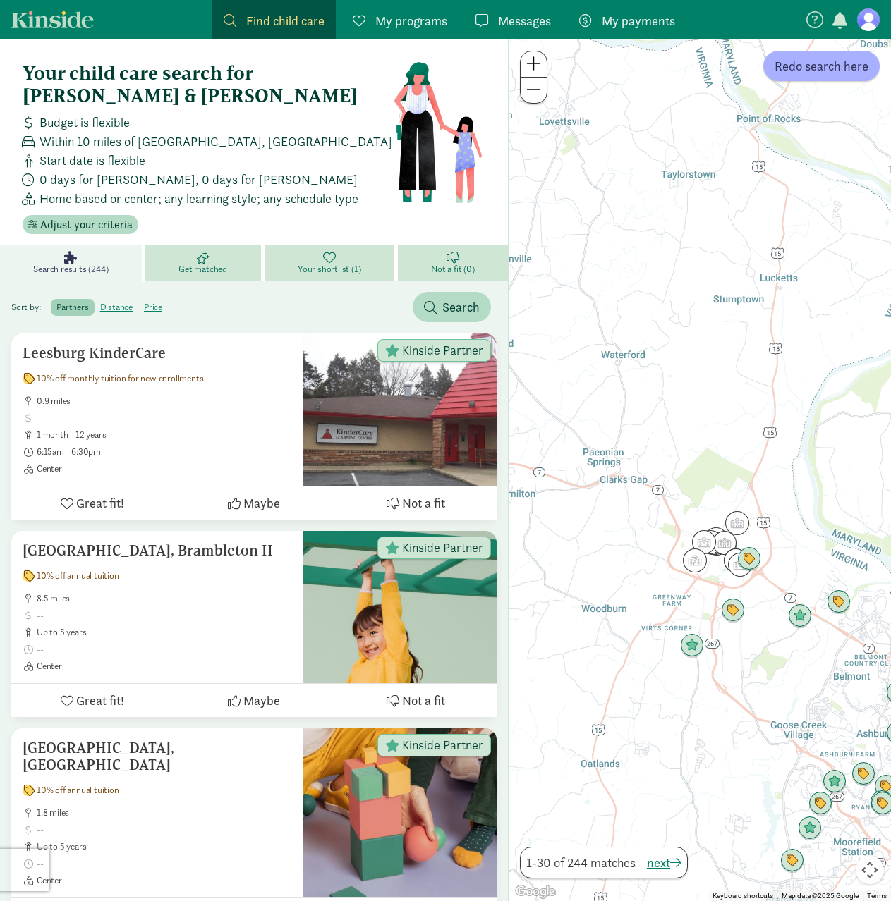
drag, startPoint x: 632, startPoint y: 721, endPoint x: 669, endPoint y: 736, distance: 39.3
click at [669, 736] on div "To navigate, press the arrow keys." at bounding box center [699, 470] width 382 height 862
